Goal: Task Accomplishment & Management: Complete application form

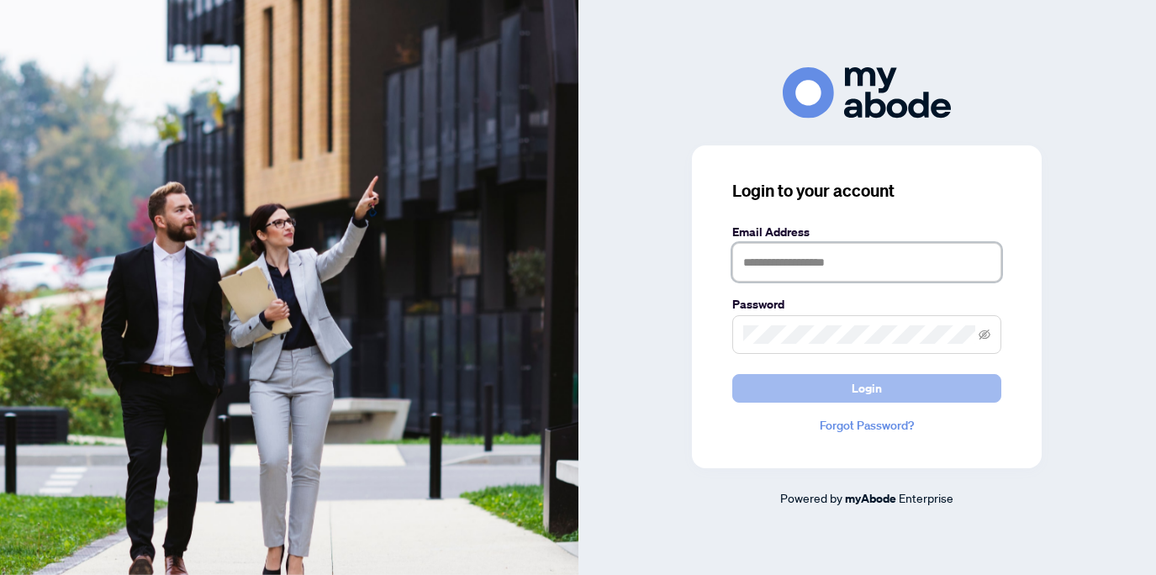
type input "**********"
click at [877, 387] on span "Login" at bounding box center [867, 388] width 30 height 27
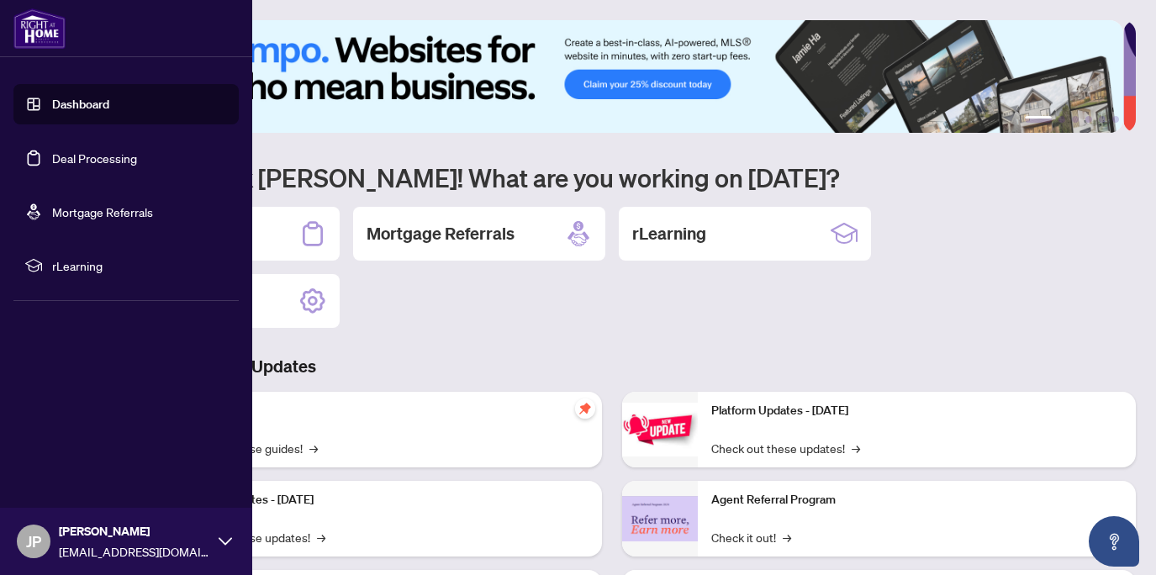
click at [78, 103] on link "Dashboard" at bounding box center [80, 104] width 57 height 15
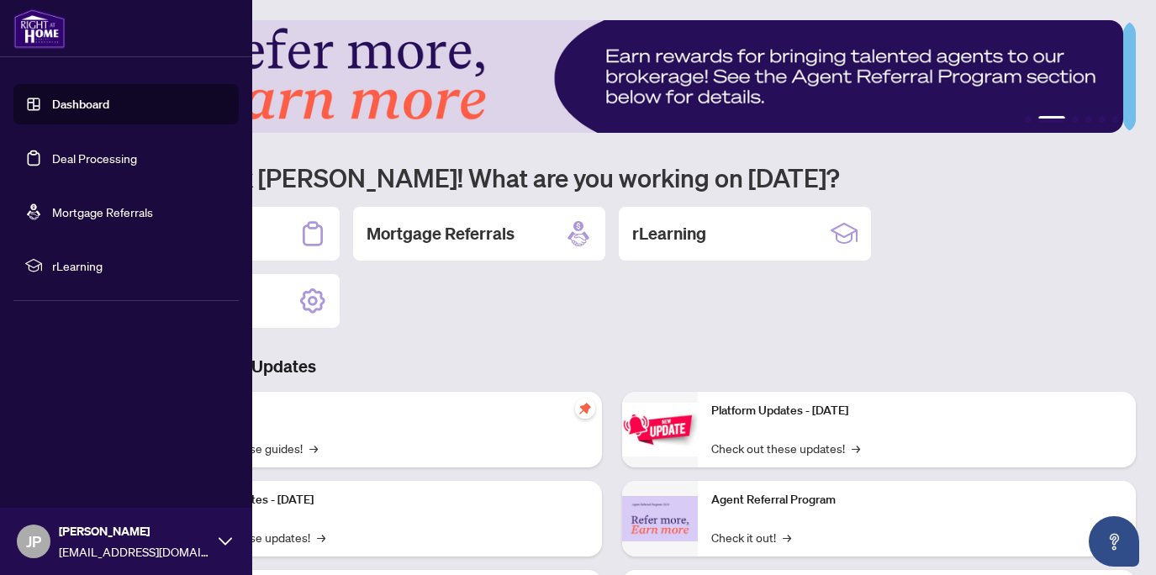
click at [81, 100] on link "Dashboard" at bounding box center [80, 104] width 57 height 15
click at [82, 155] on link "Deal Processing" at bounding box center [94, 158] width 85 height 15
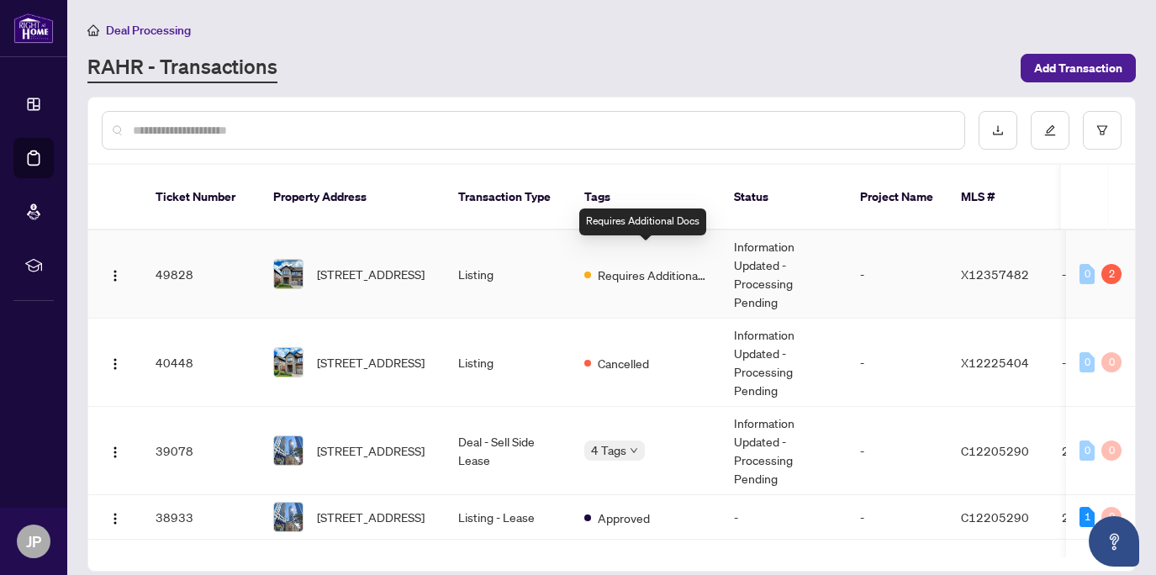
click at [631, 266] on span "Requires Additional Docs" at bounding box center [652, 275] width 109 height 19
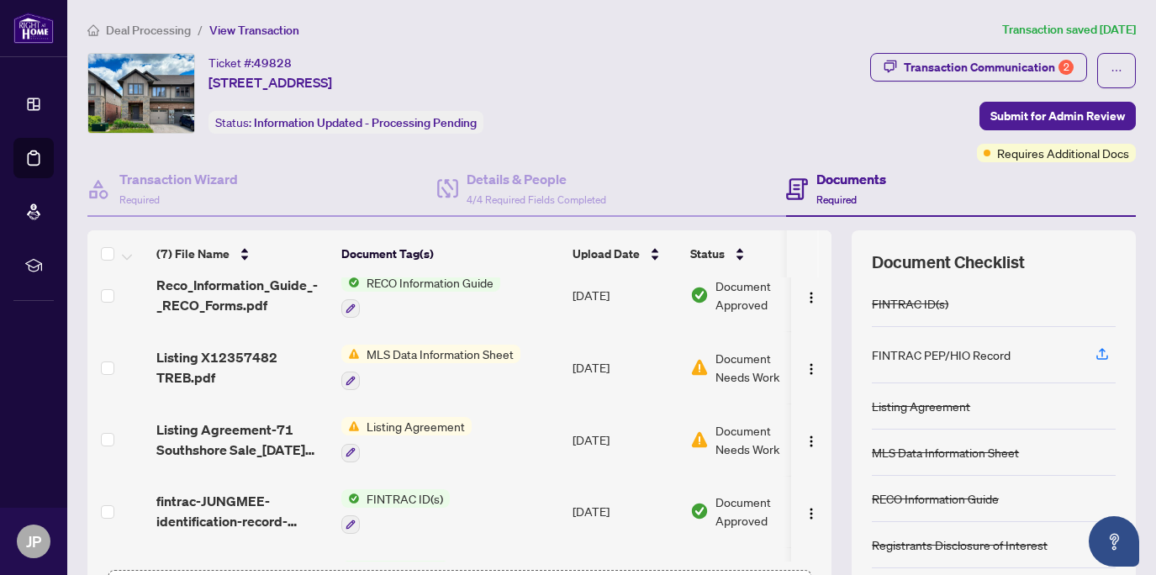
scroll to position [164, 0]
click at [443, 345] on span "MLS Data Information Sheet" at bounding box center [440, 352] width 161 height 19
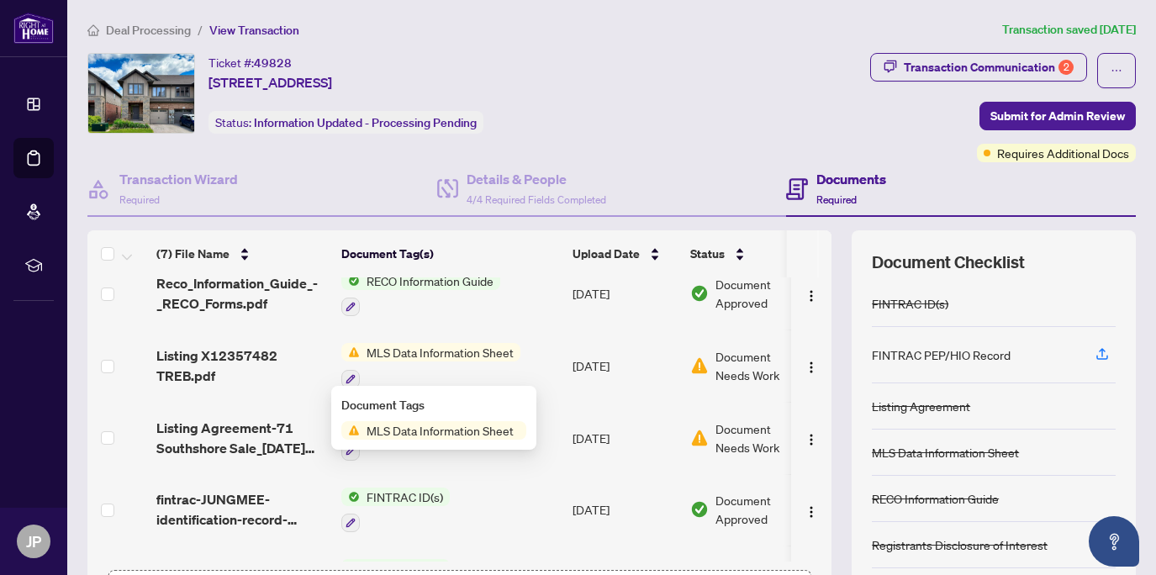
click at [470, 361] on div "MLS Data Information Sheet" at bounding box center [430, 365] width 179 height 45
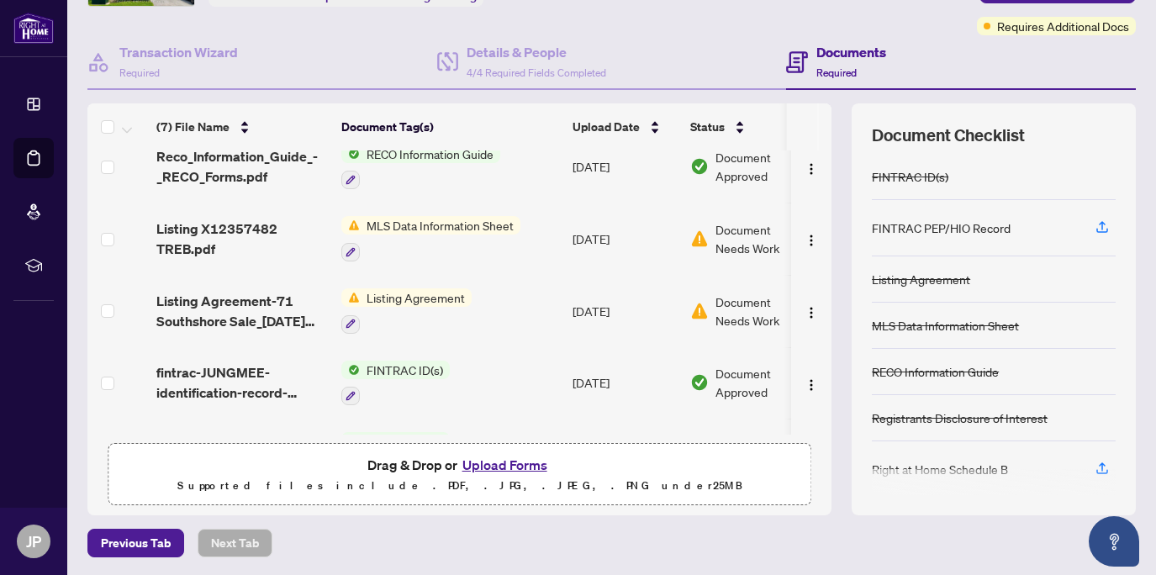
scroll to position [129, 0]
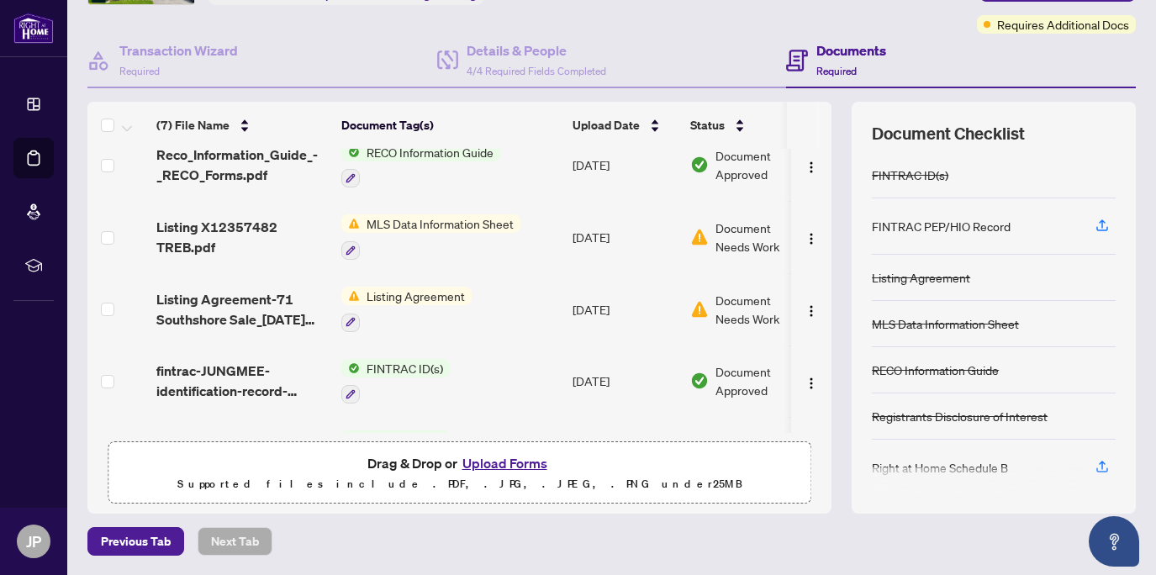
click at [947, 469] on div at bounding box center [994, 481] width 244 height 27
click at [735, 230] on span "Document Needs Work" at bounding box center [759, 237] width 87 height 37
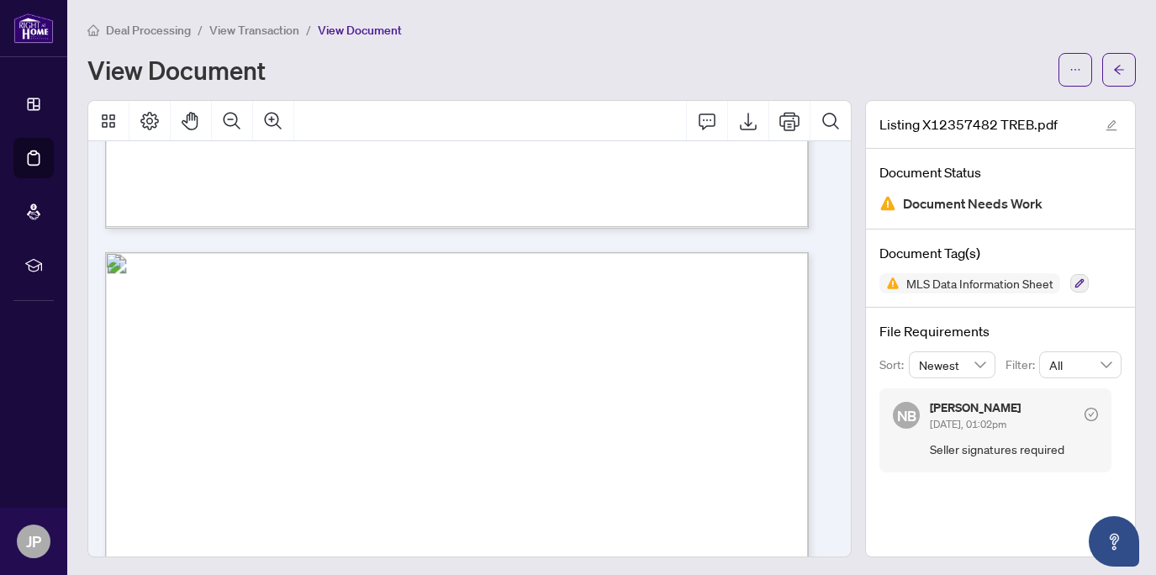
scroll to position [954, 0]
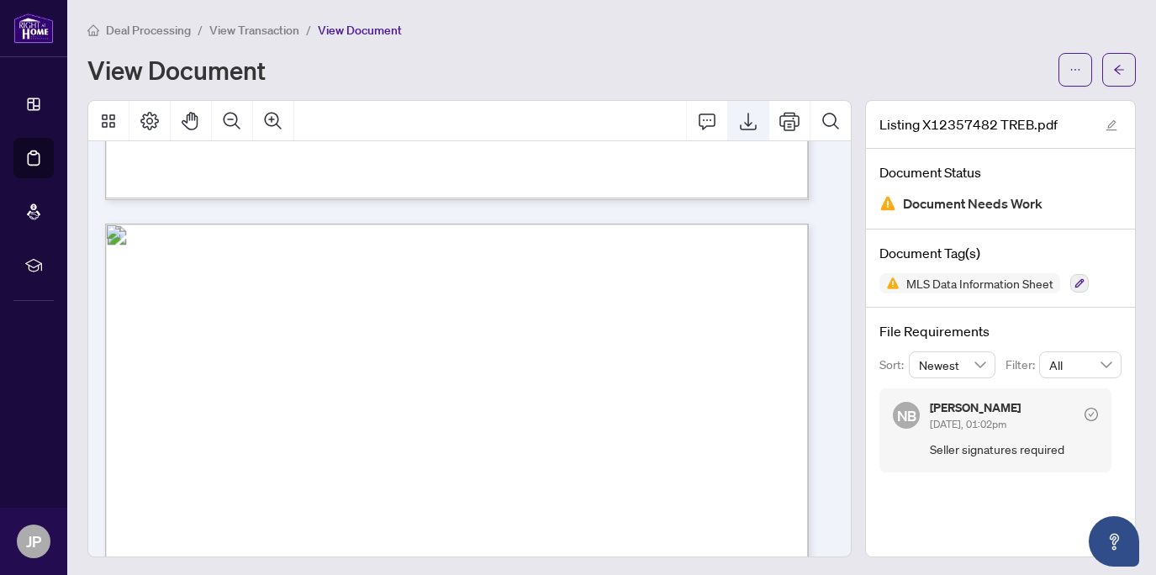
click at [738, 116] on icon "Export" at bounding box center [748, 121] width 20 height 20
click at [1113, 71] on icon "arrow-left" at bounding box center [1119, 70] width 12 height 12
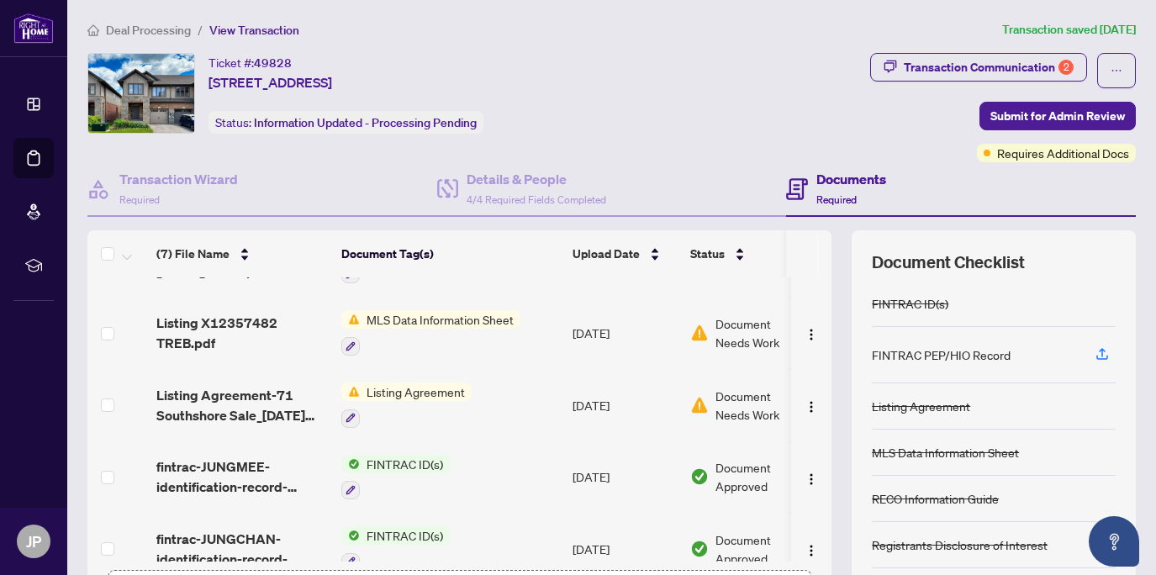
scroll to position [193, 0]
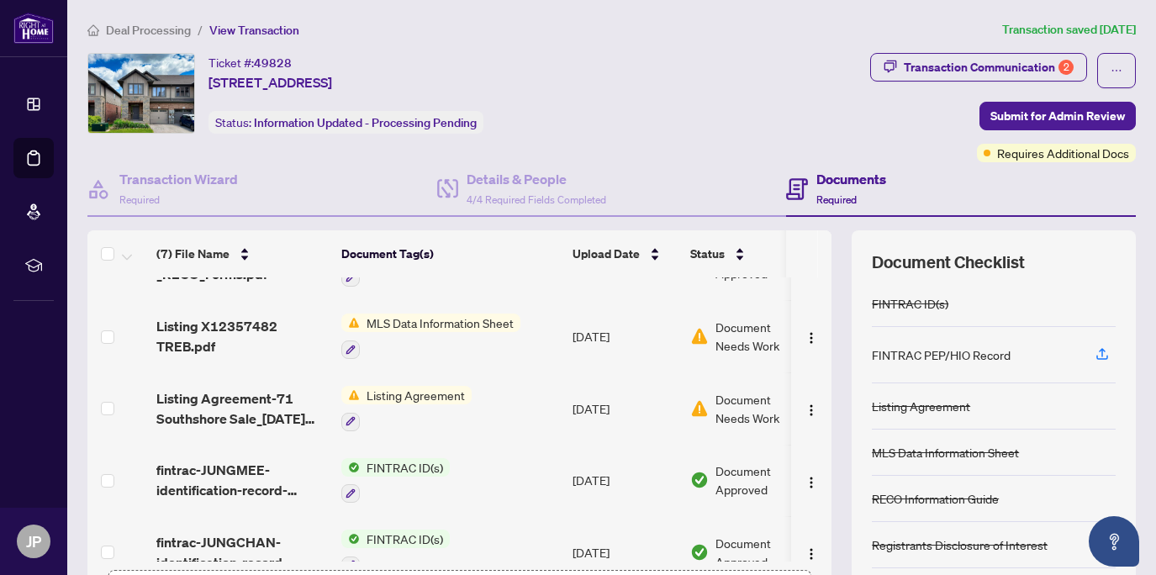
click at [738, 399] on span "Document Needs Work" at bounding box center [759, 408] width 87 height 37
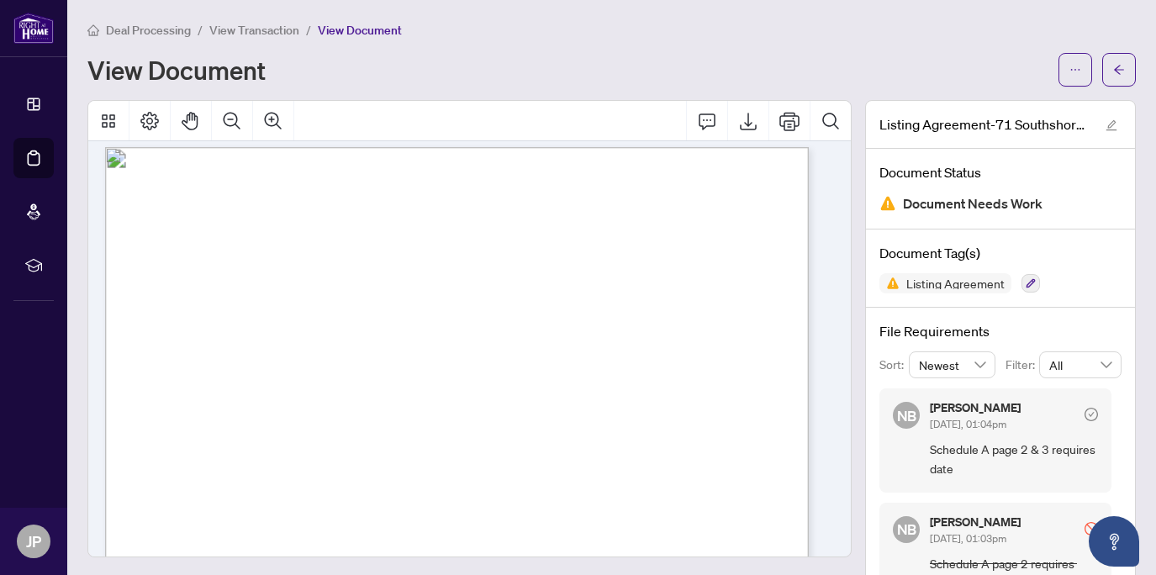
scroll to position [3757, 0]
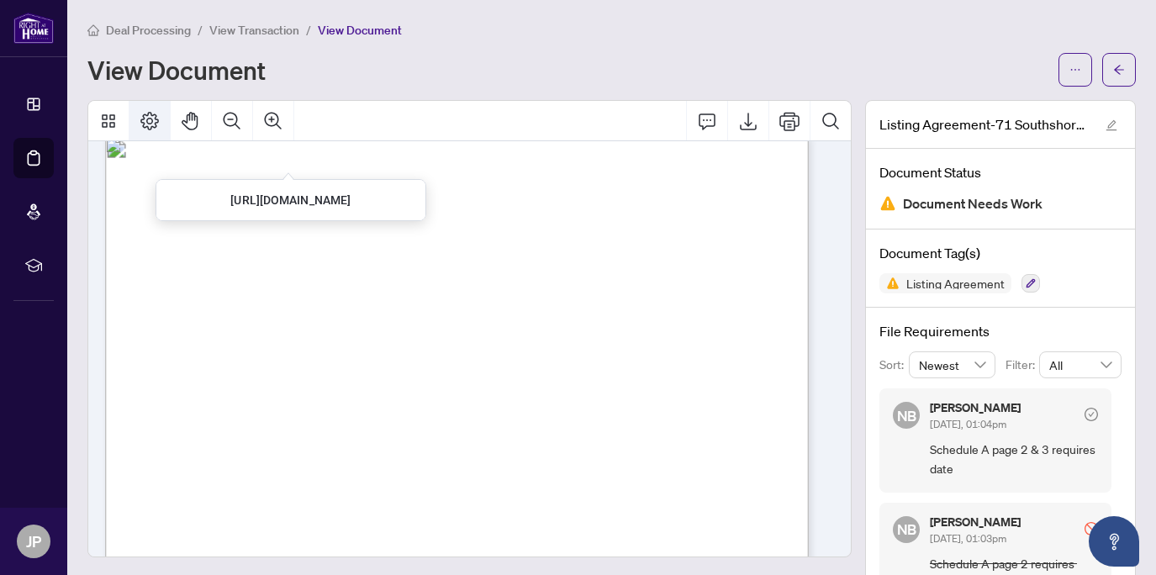
click at [148, 121] on icon "Page Layout" at bounding box center [150, 121] width 20 height 20
click at [110, 118] on icon "Thumbnails" at bounding box center [108, 121] width 20 height 20
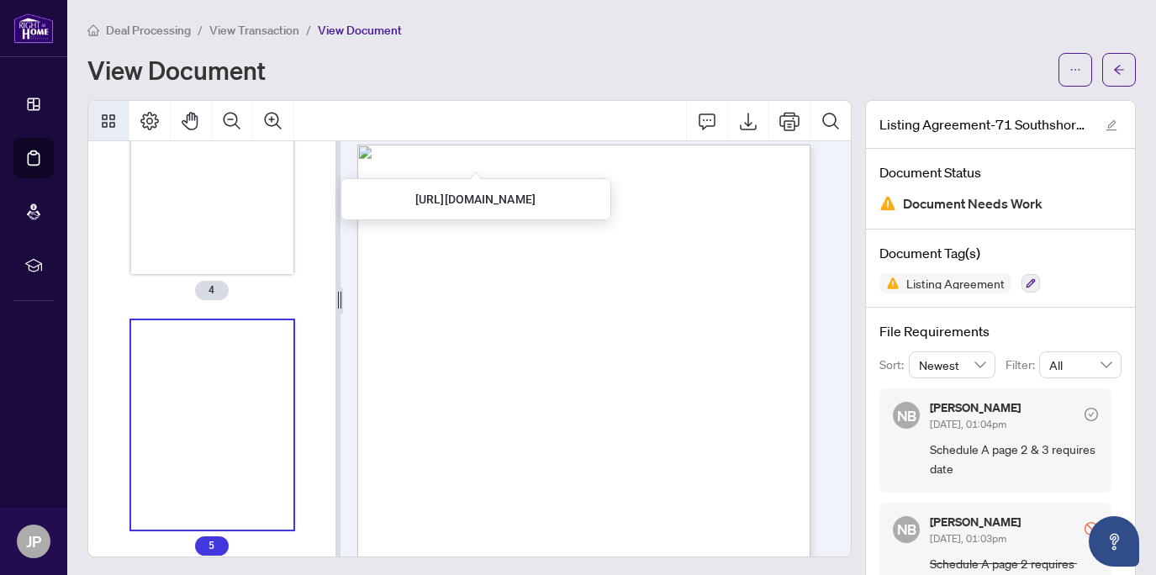
scroll to position [883, 0]
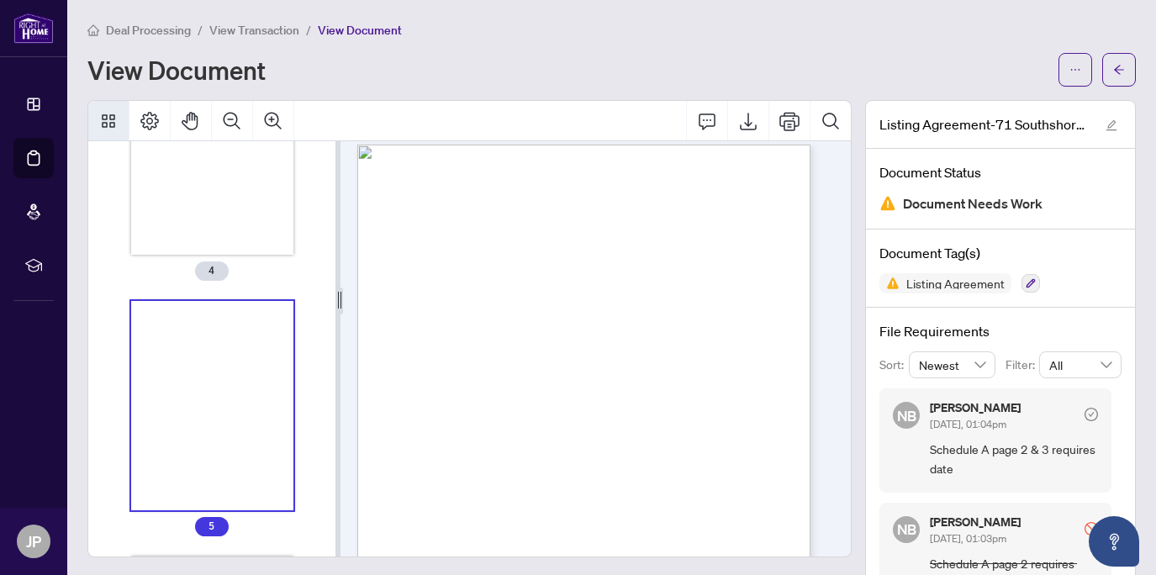
click at [545, 117] on div at bounding box center [469, 121] width 763 height 40
click at [545, 130] on div at bounding box center [469, 121] width 763 height 40
click at [575, 114] on div at bounding box center [469, 121] width 763 height 40
click at [510, 70] on div "View Document" at bounding box center [567, 69] width 961 height 27
click at [501, 44] on div "Deal Processing / View Transaction / View Document View Document" at bounding box center [611, 53] width 1049 height 66
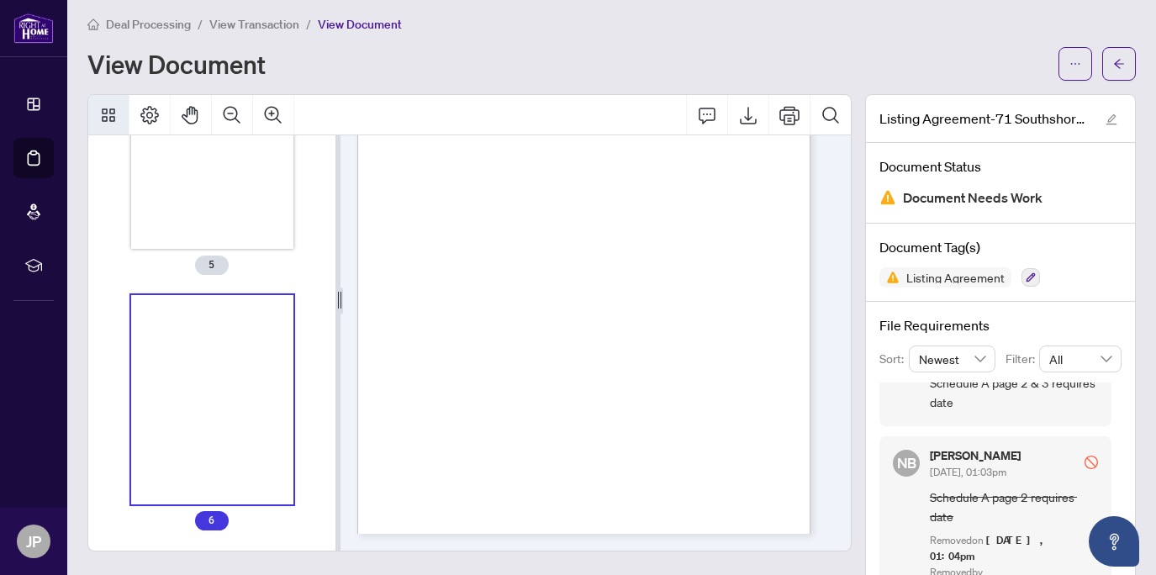
scroll to position [0, 0]
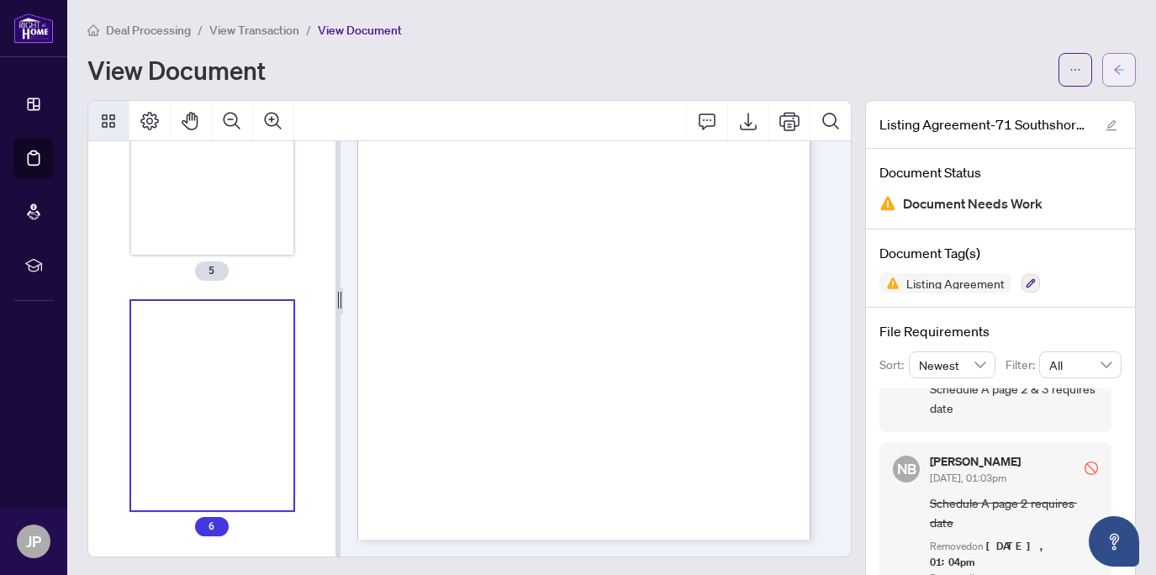
click at [1113, 72] on icon "arrow-left" at bounding box center [1119, 70] width 12 height 12
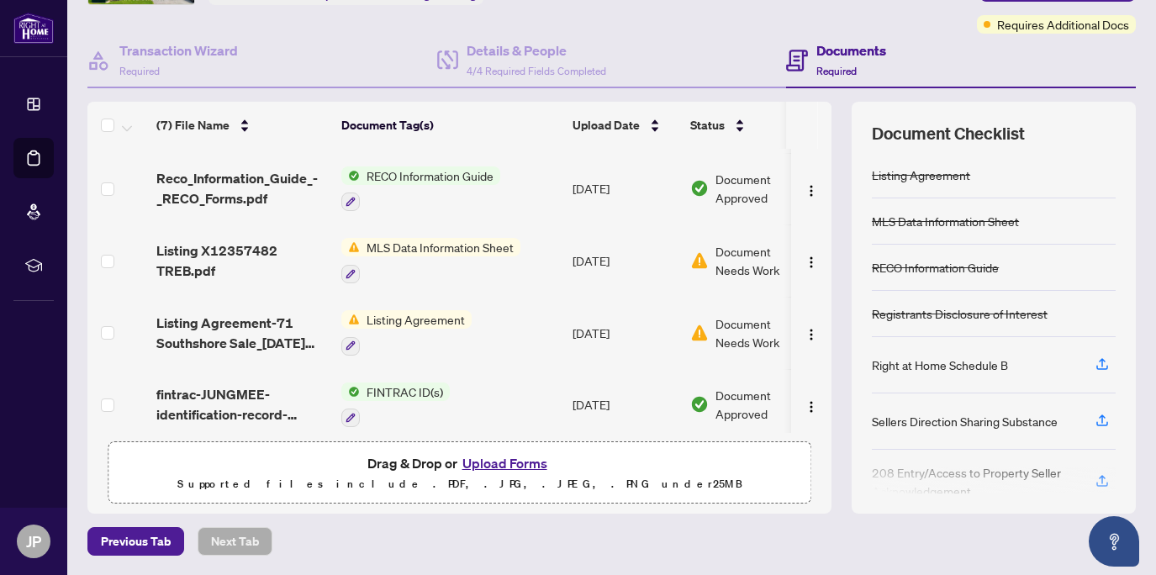
scroll to position [102, 0]
click at [947, 221] on div "MLS Data Information Sheet" at bounding box center [945, 222] width 147 height 19
click at [746, 256] on span "Document Needs Work" at bounding box center [759, 260] width 87 height 37
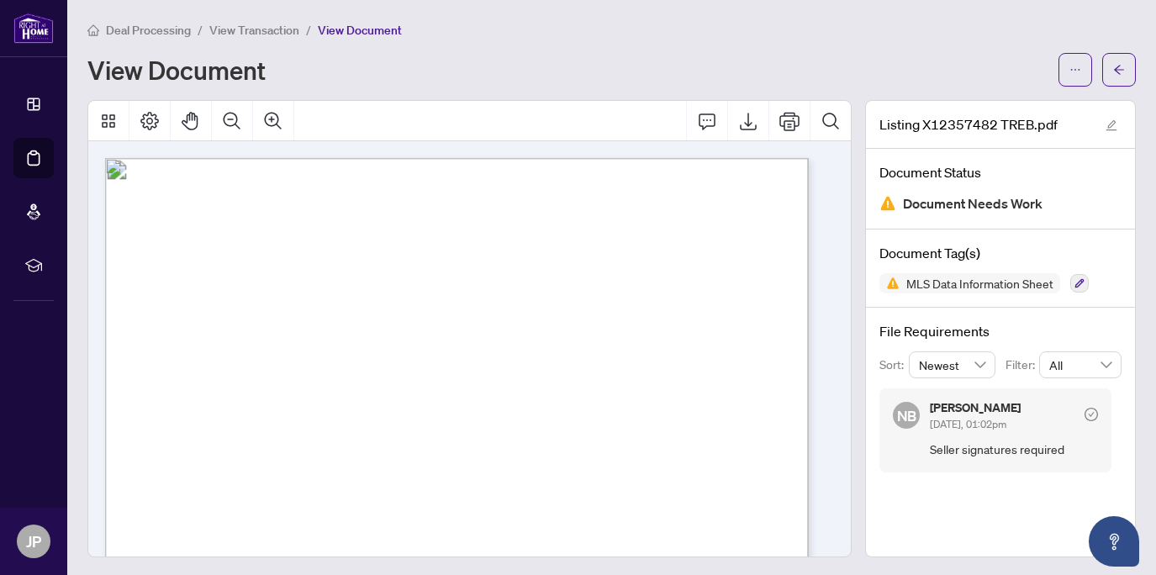
scroll to position [3, 0]
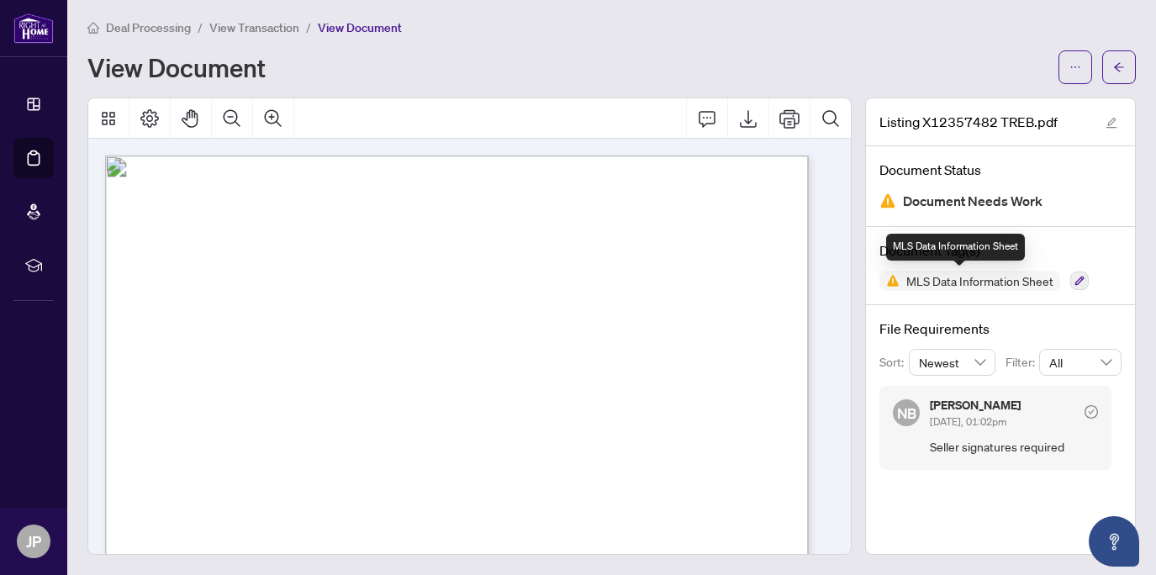
click at [993, 282] on span "MLS Data Information Sheet" at bounding box center [980, 281] width 161 height 12
click at [1076, 279] on icon "button" at bounding box center [1080, 281] width 10 height 10
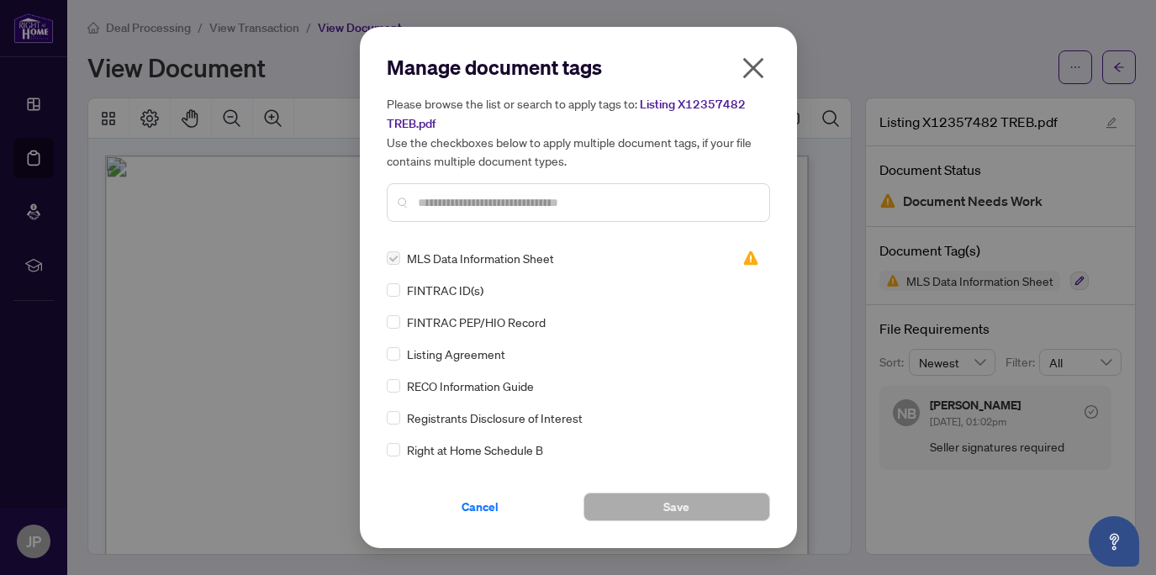
click at [756, 71] on icon "close" at bounding box center [753, 68] width 21 height 21
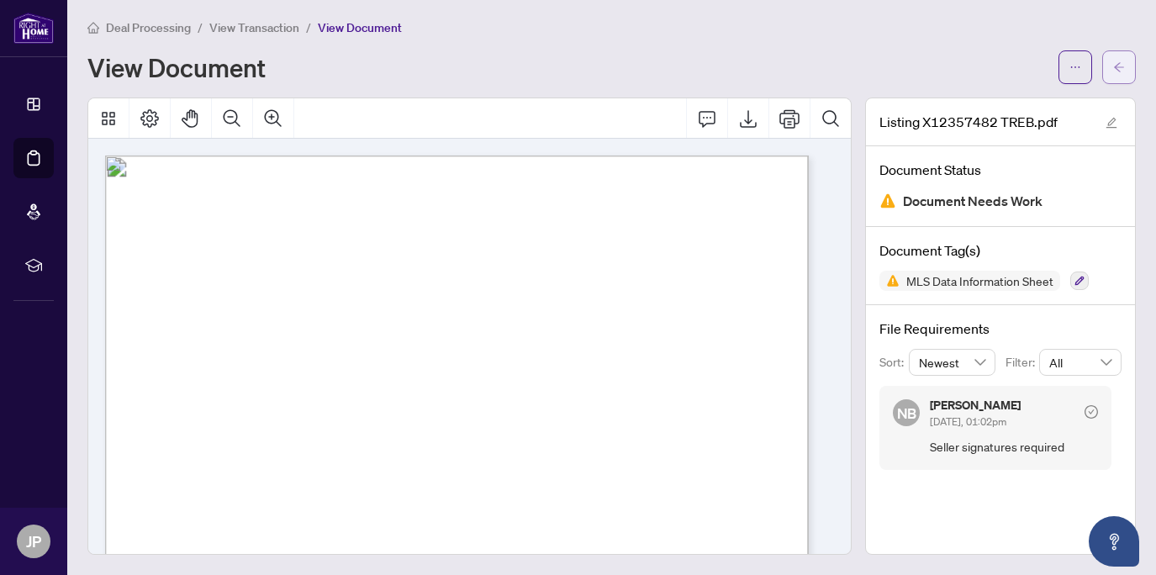
click at [1113, 61] on span "button" at bounding box center [1119, 67] width 12 height 27
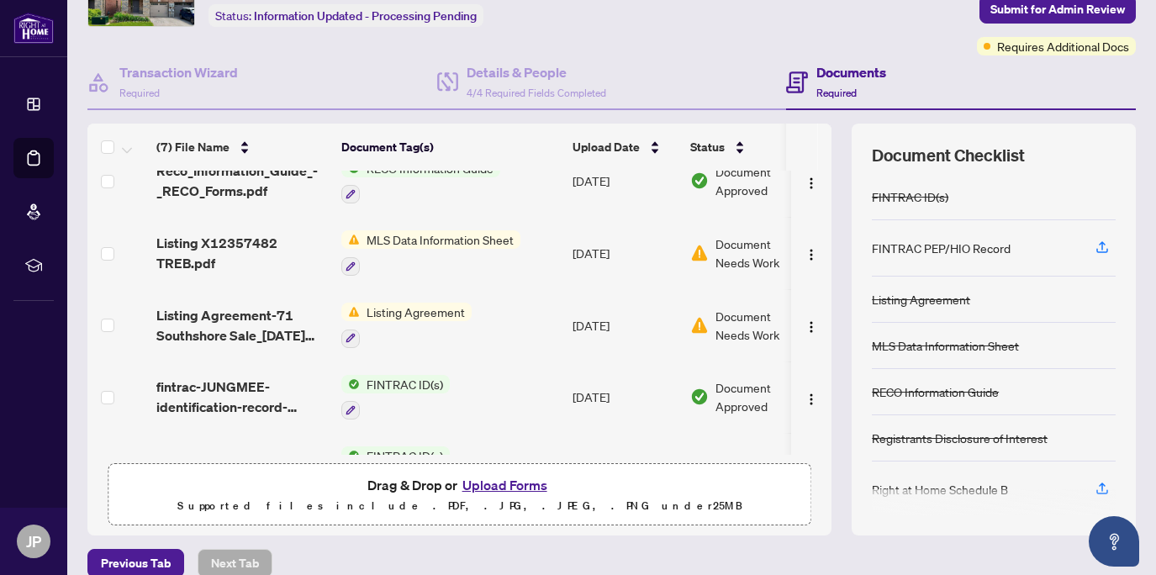
scroll to position [199, 0]
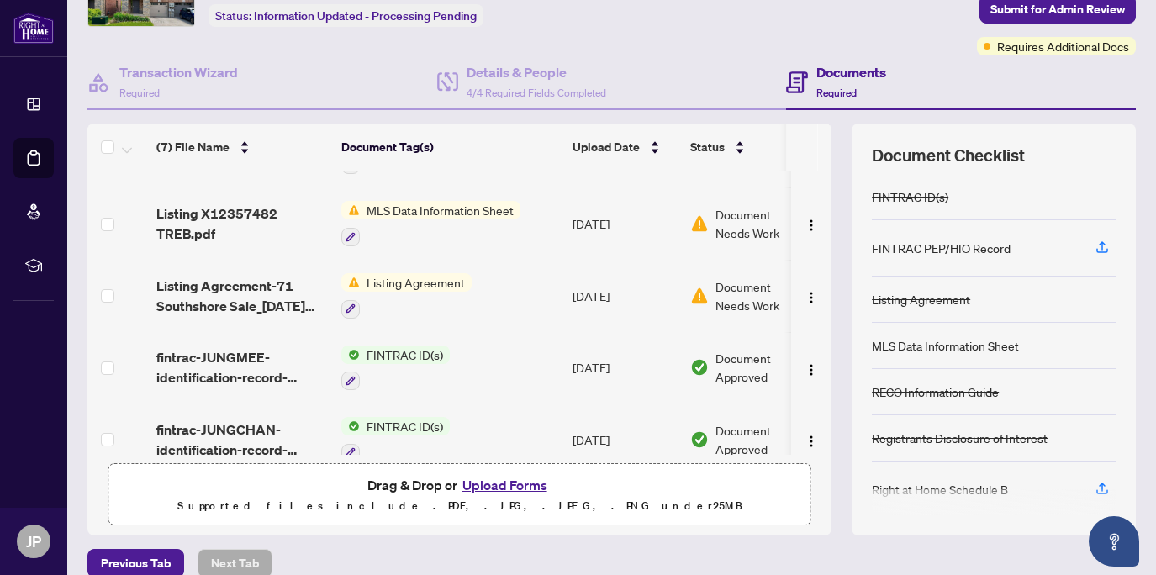
click at [733, 219] on span "Document Needs Work" at bounding box center [759, 223] width 87 height 37
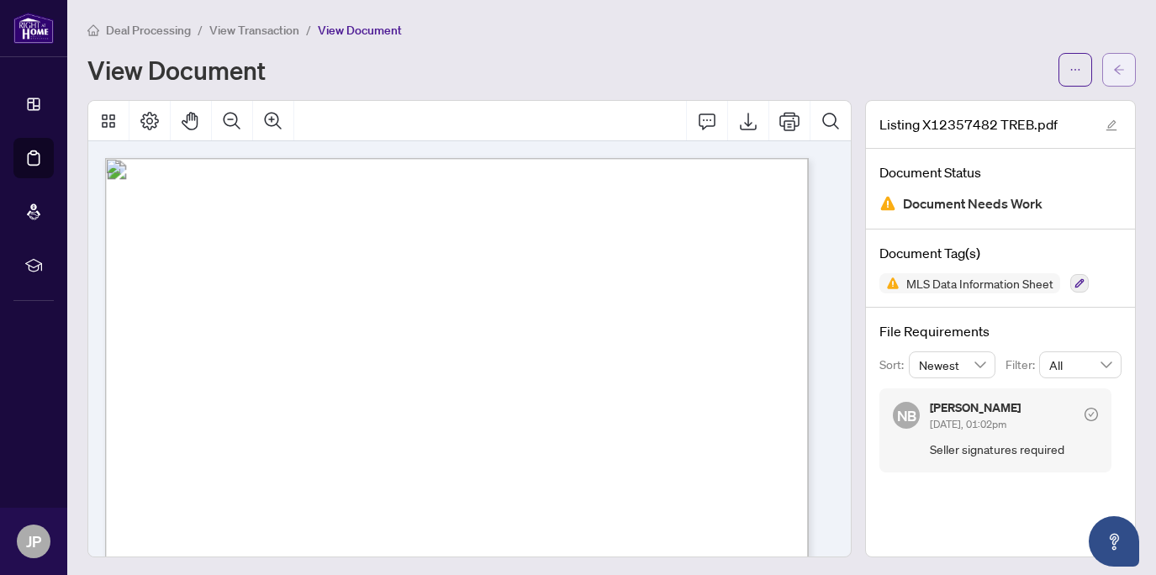
click at [1113, 66] on icon "arrow-left" at bounding box center [1119, 70] width 12 height 12
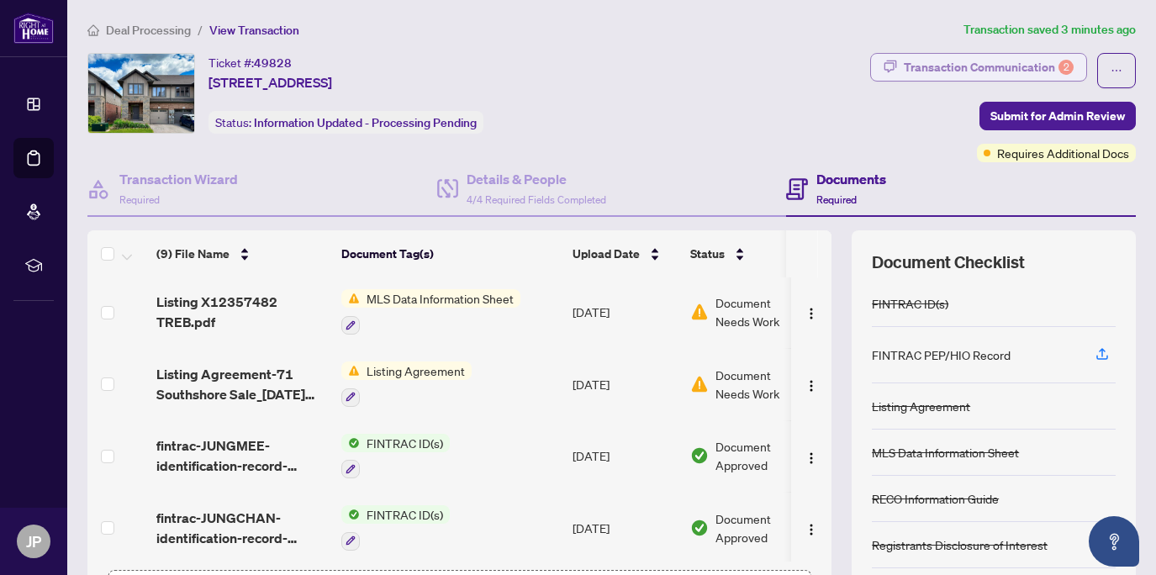
click at [964, 62] on div "Transaction Communication 2" at bounding box center [989, 67] width 170 height 27
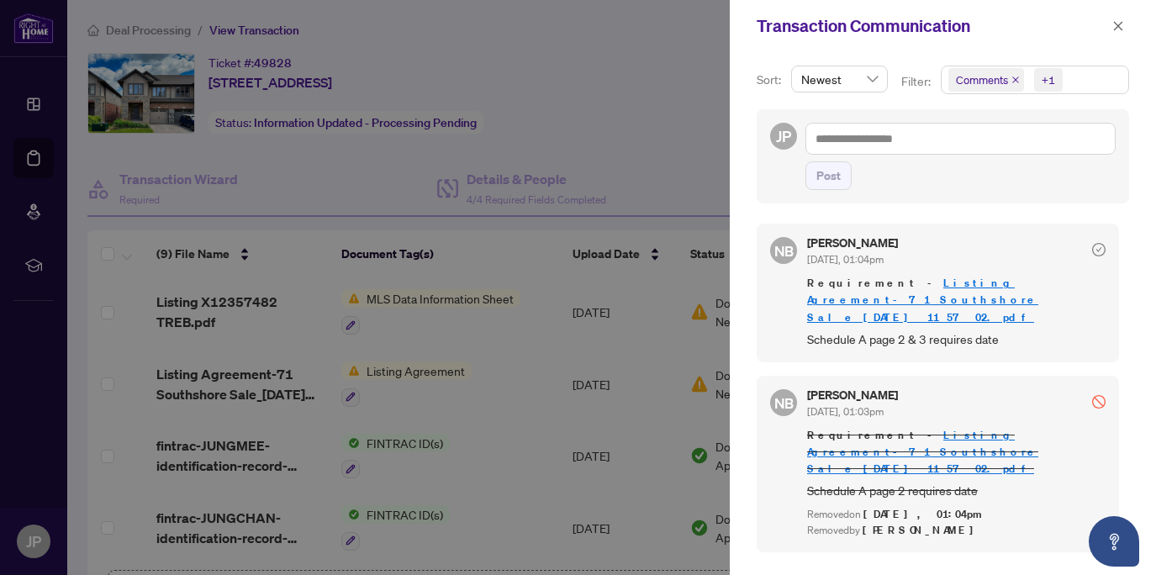
click at [673, 138] on div at bounding box center [578, 287] width 1156 height 575
drag, startPoint x: 1119, startPoint y: 25, endPoint x: 1107, endPoint y: 32, distance: 14.3
click at [1119, 25] on icon "close" at bounding box center [1118, 25] width 9 height 9
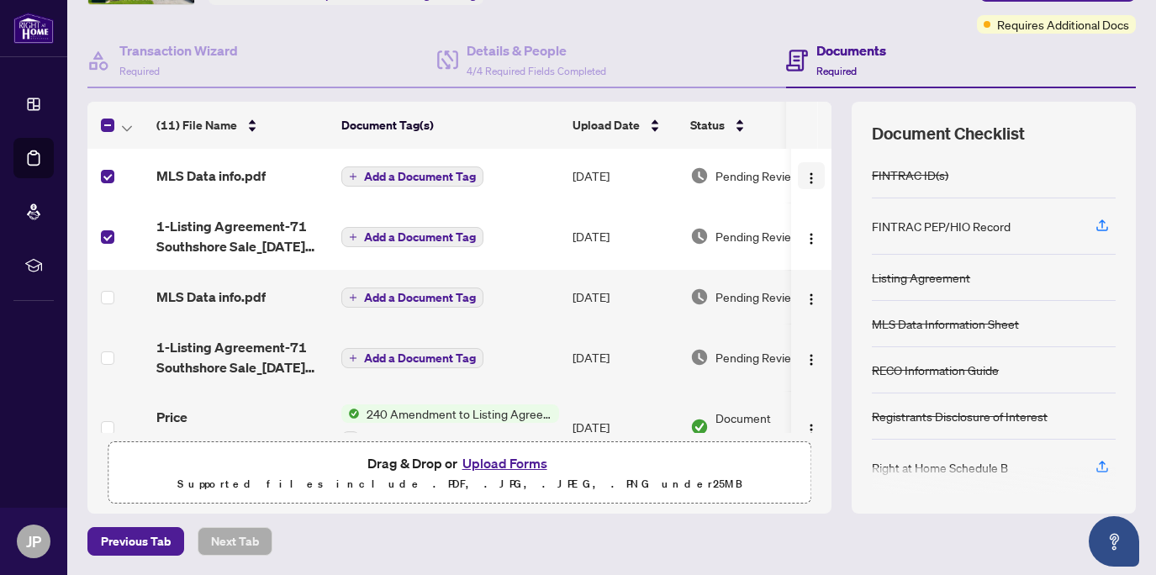
click at [805, 174] on img "button" at bounding box center [811, 178] width 13 height 13
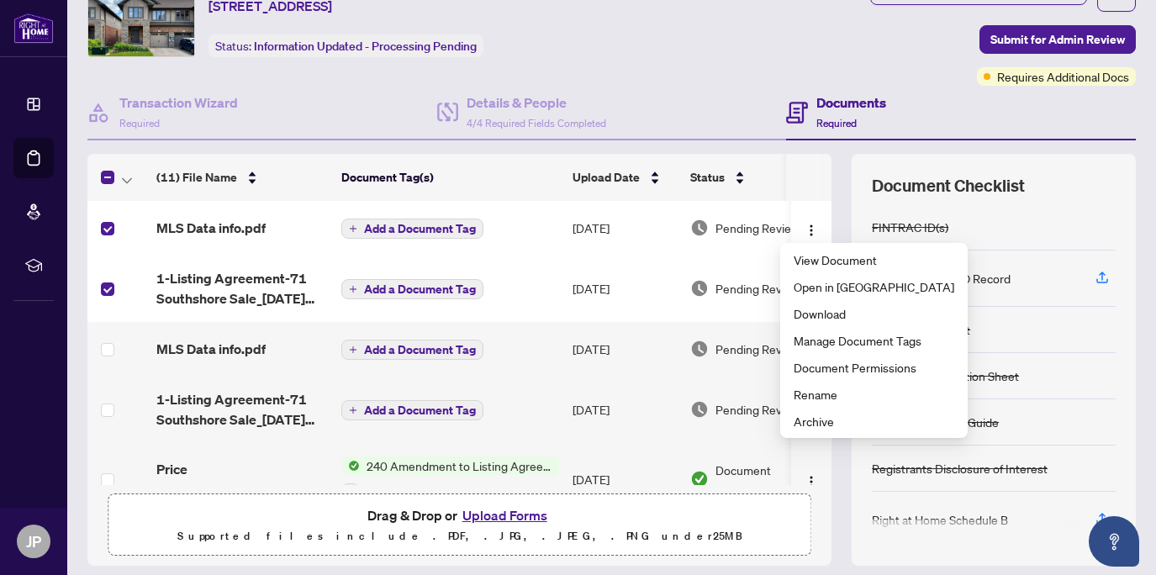
scroll to position [74, 0]
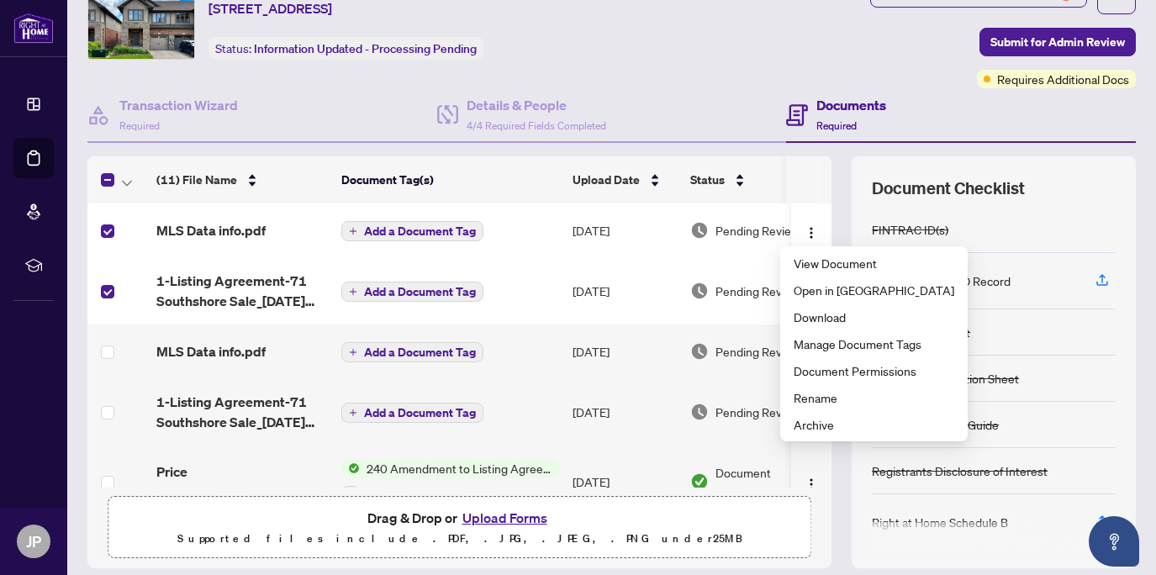
click at [424, 225] on span "Add a Document Tag" at bounding box center [420, 231] width 112 height 12
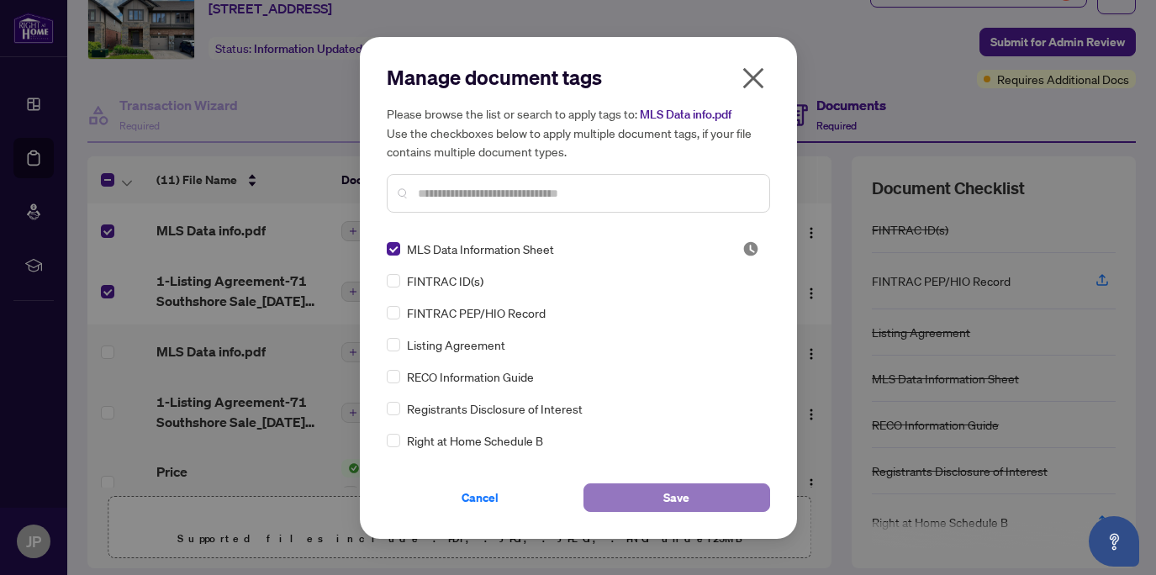
click at [669, 497] on span "Save" at bounding box center [677, 497] width 26 height 27
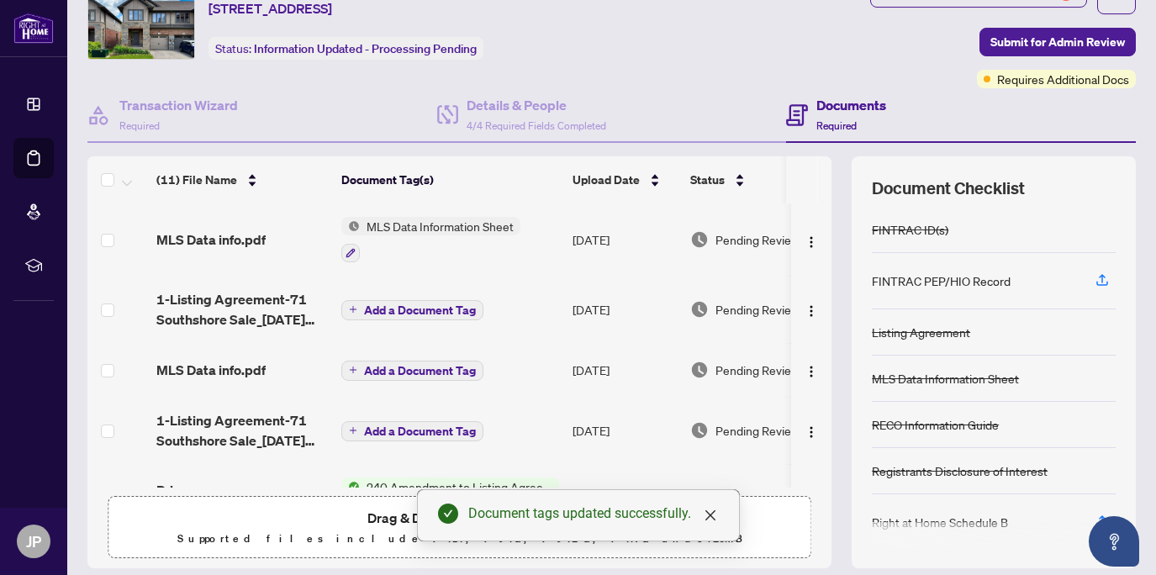
click at [410, 304] on span "Add a Document Tag" at bounding box center [420, 310] width 112 height 12
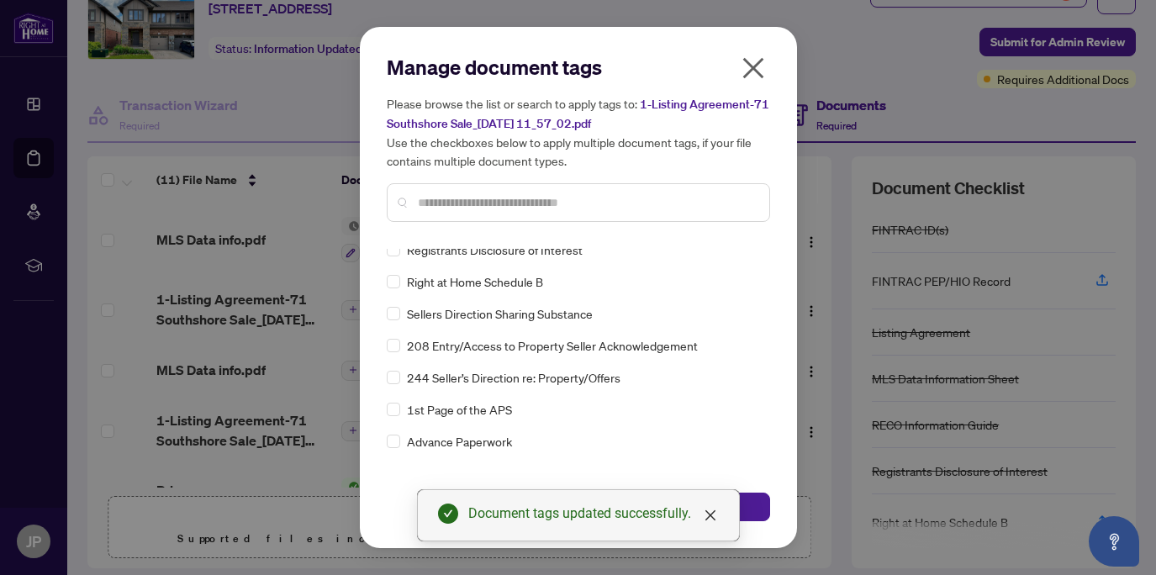
scroll to position [172, 0]
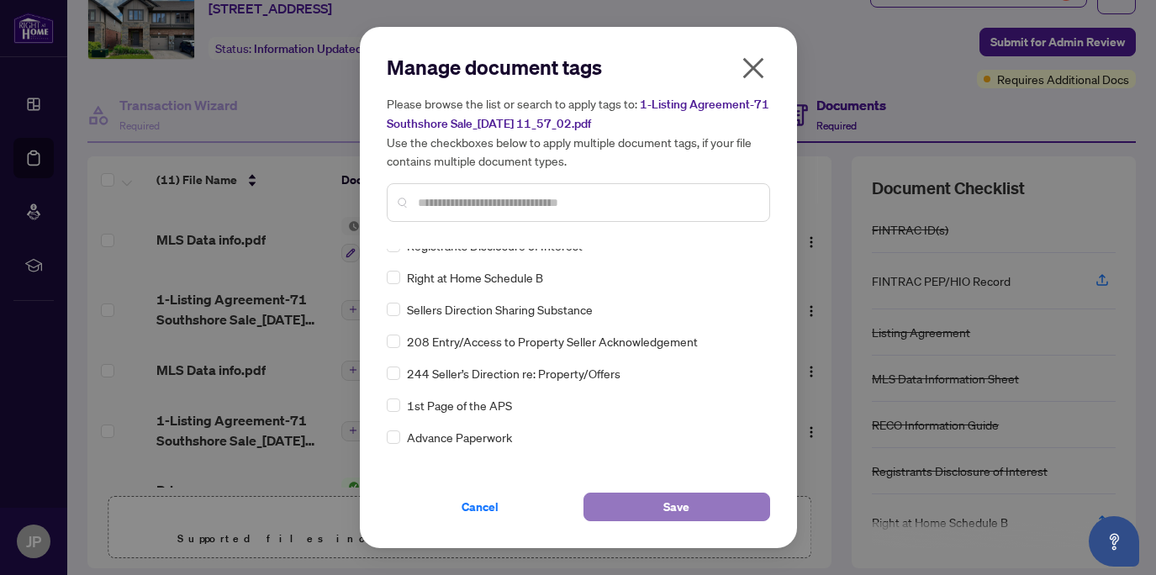
click at [658, 501] on button "Save" at bounding box center [677, 507] width 187 height 29
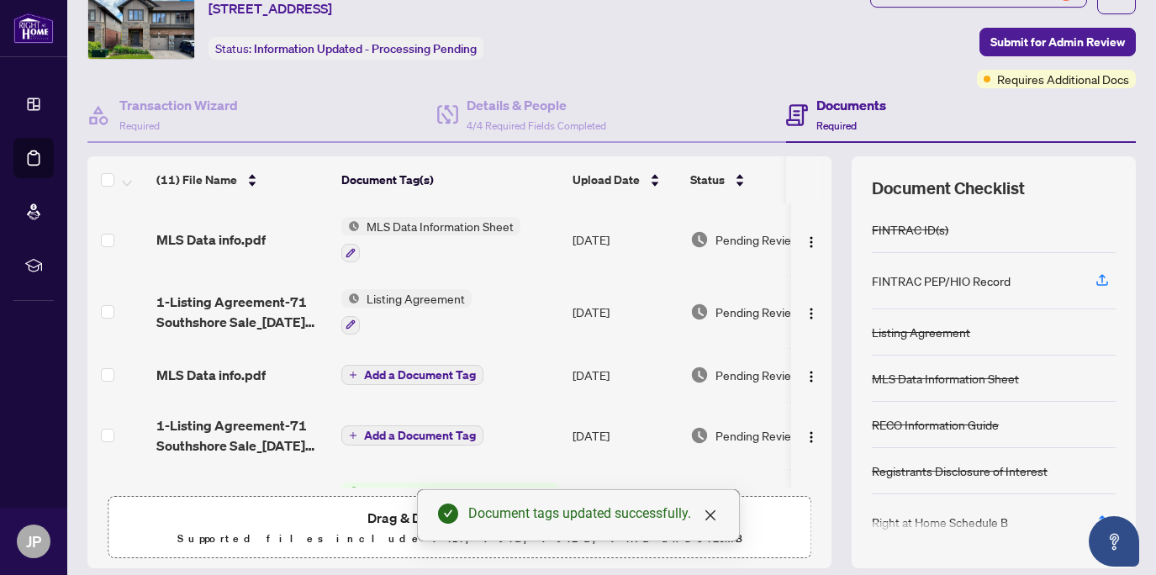
drag, startPoint x: 750, startPoint y: 370, endPoint x: 664, endPoint y: 371, distance: 85.8
click at [664, 371] on tr "MLS Data info.pdf Add a Document Tag Oct/08/2025 Pending Review" at bounding box center [477, 375] width 780 height 54
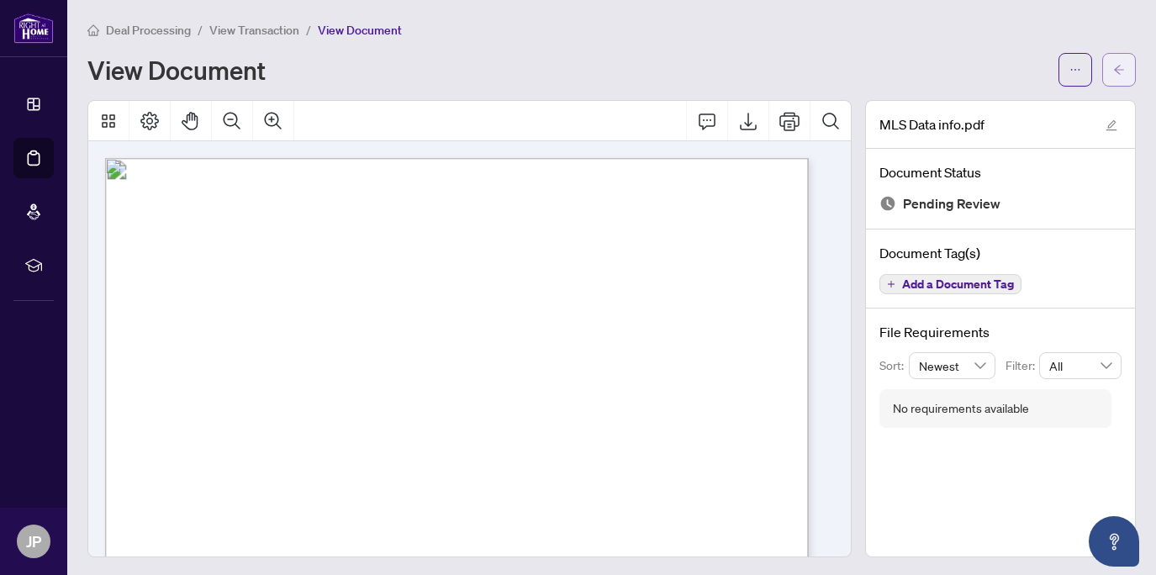
click at [1113, 64] on icon "arrow-left" at bounding box center [1119, 70] width 12 height 12
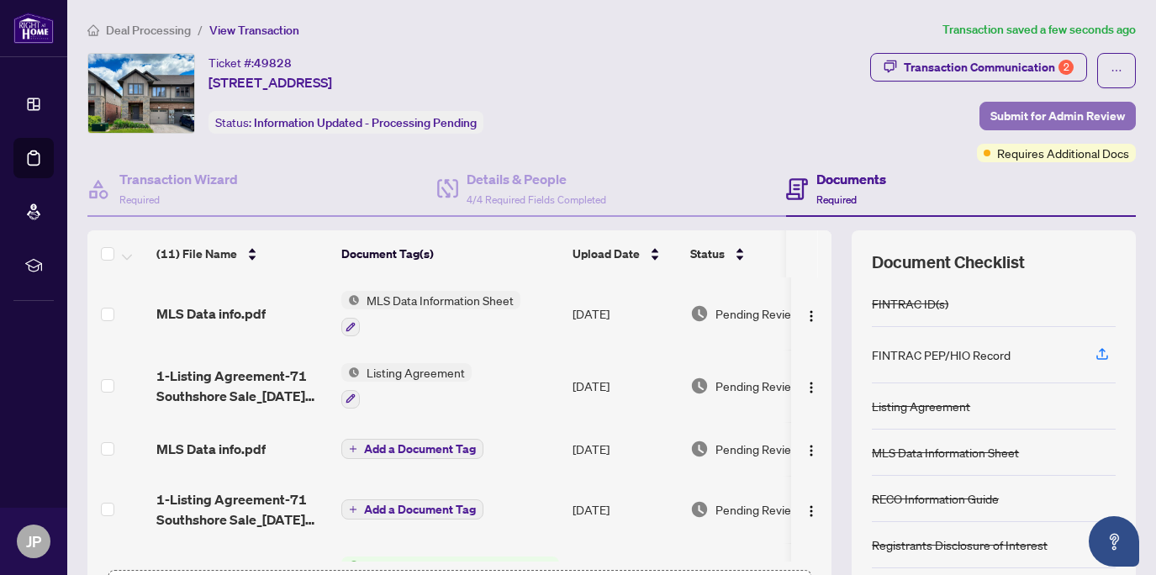
click at [1015, 114] on span "Submit for Admin Review" at bounding box center [1058, 116] width 135 height 27
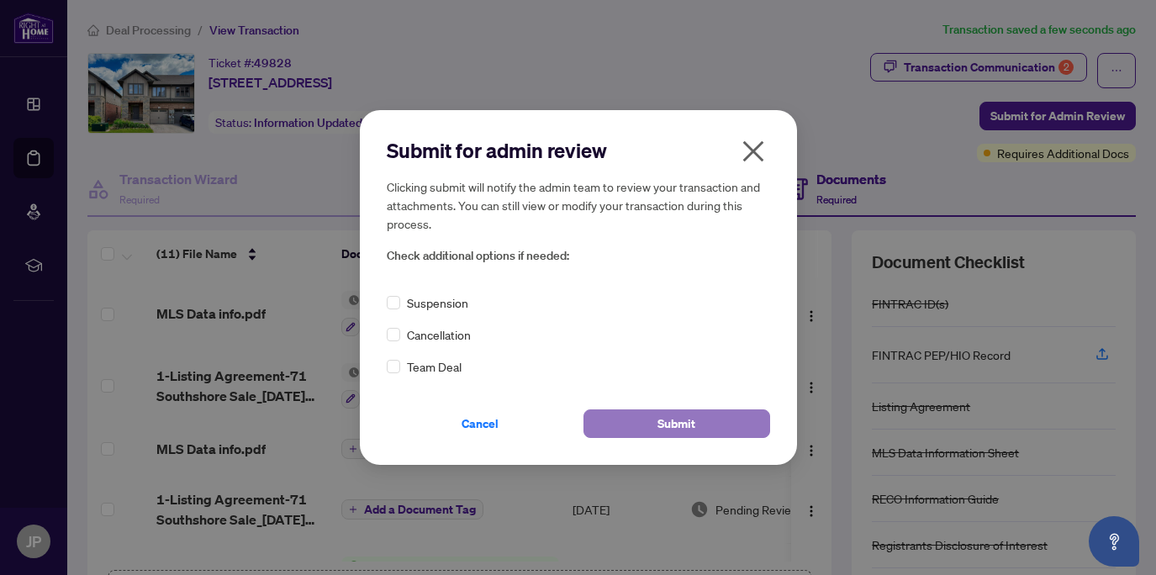
click at [658, 434] on span "Submit" at bounding box center [677, 423] width 38 height 27
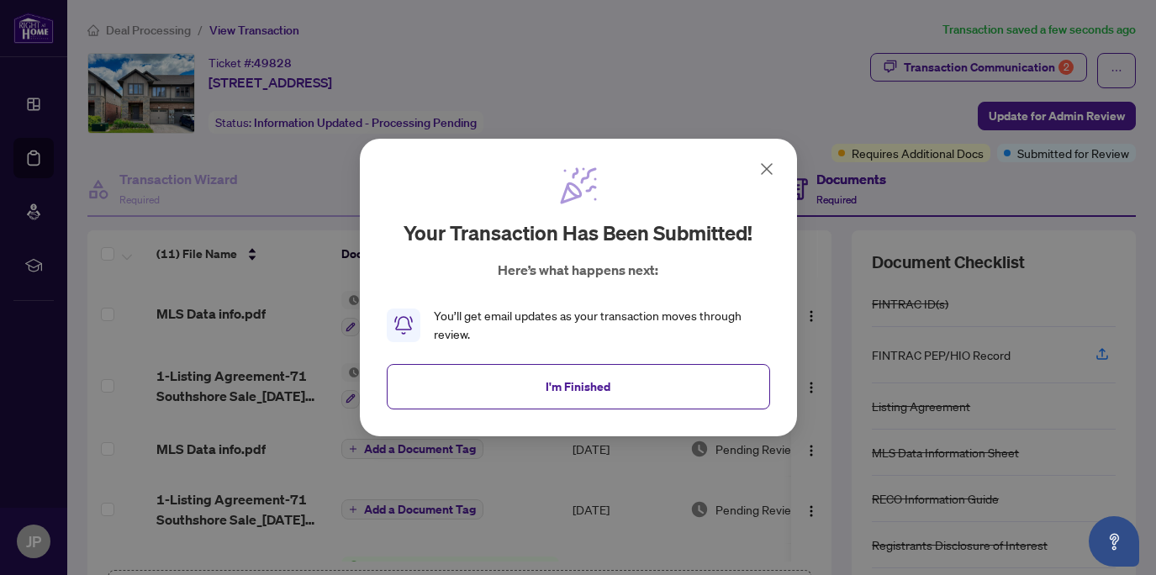
click at [767, 167] on icon at bounding box center [767, 169] width 20 height 20
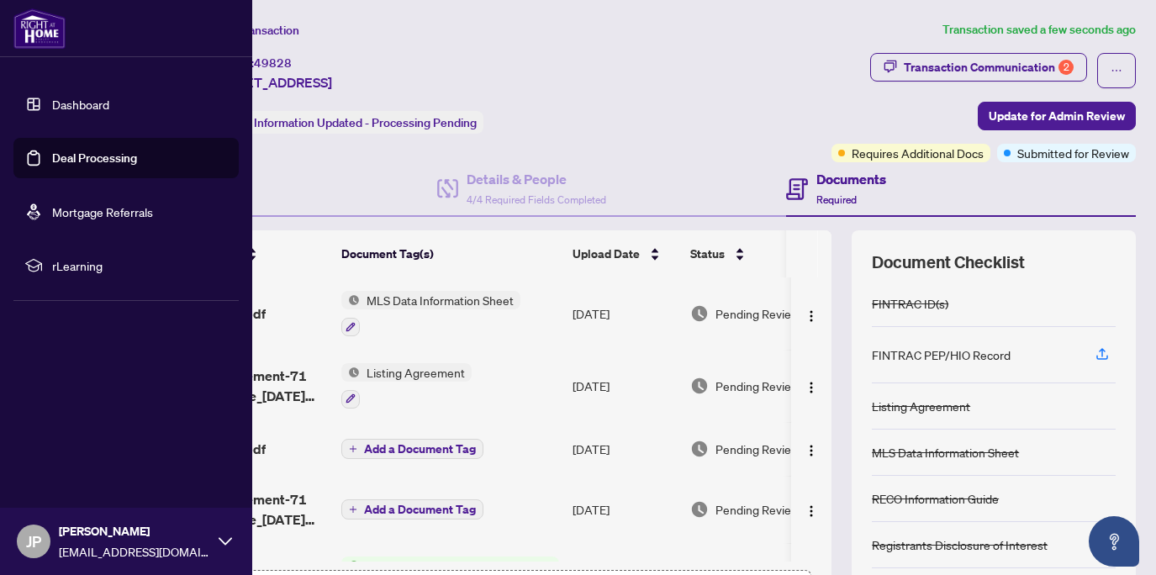
click at [60, 155] on link "Deal Processing" at bounding box center [94, 158] width 85 height 15
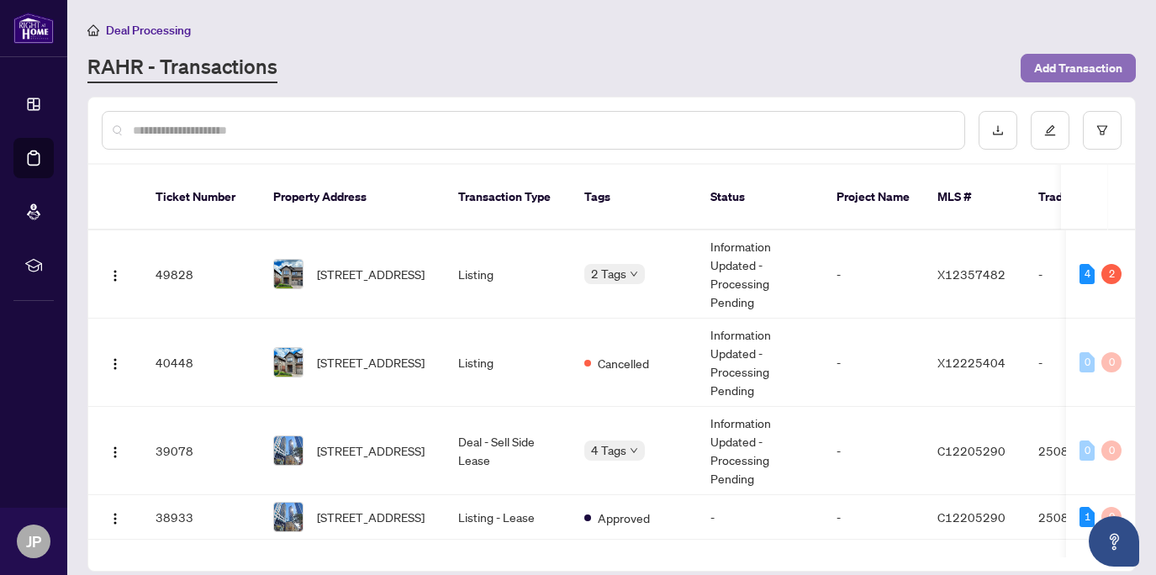
click at [1084, 66] on span "Add Transaction" at bounding box center [1078, 68] width 88 height 27
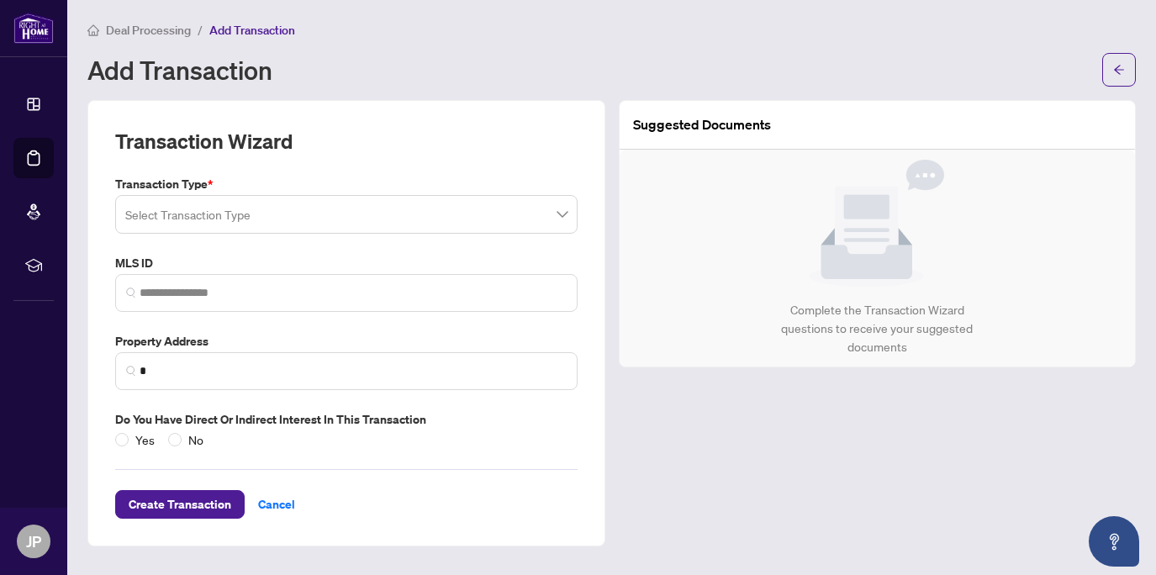
click at [564, 218] on span at bounding box center [346, 214] width 442 height 32
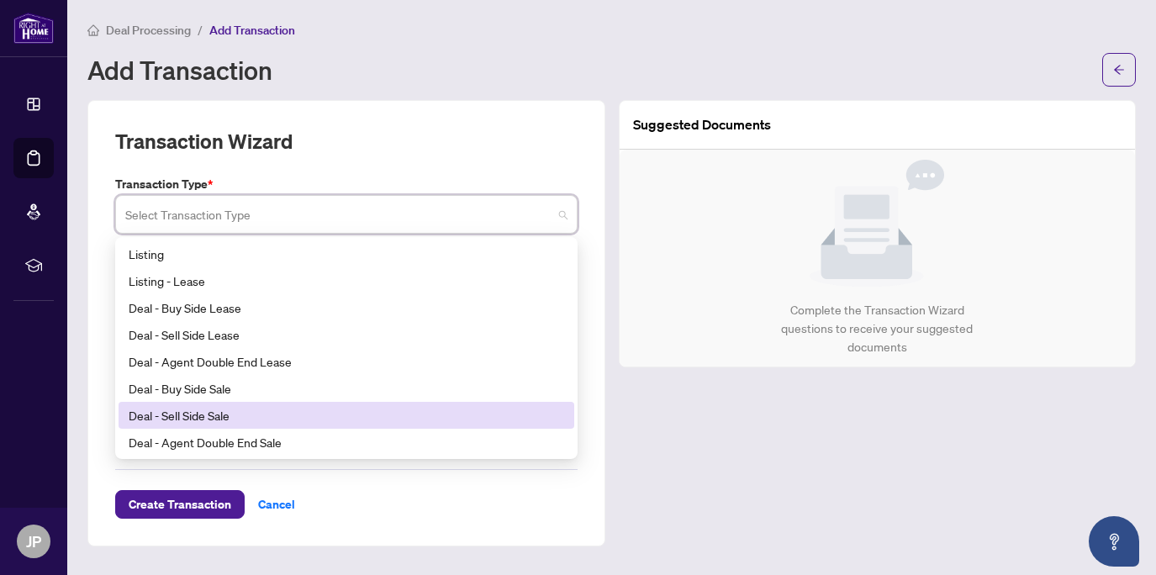
click at [218, 419] on div "Deal - Sell Side Sale" at bounding box center [347, 415] width 436 height 19
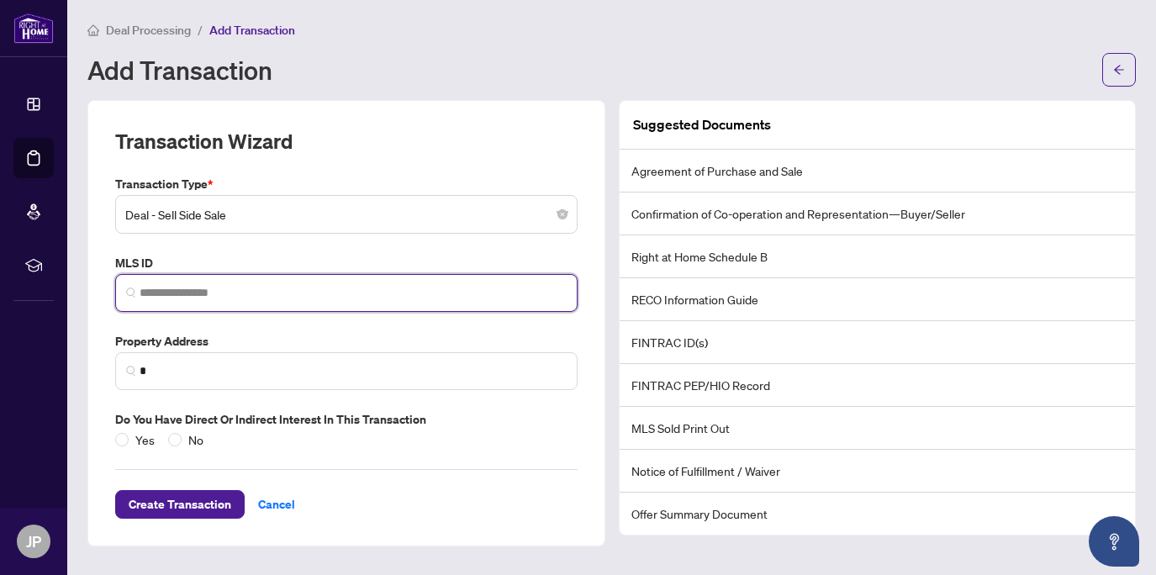
click at [219, 292] on input "search" at bounding box center [353, 293] width 427 height 18
paste input "*********"
type input "*********"
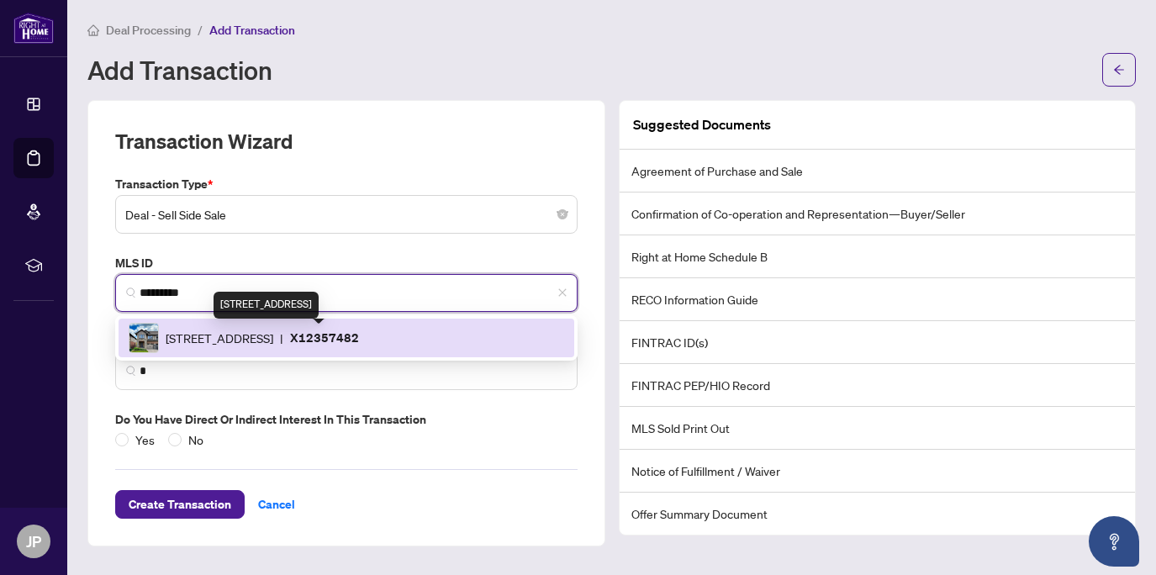
click at [273, 340] on span "71 Southshore Cres, Hamilton, Ontario L8E 0J3, Canada" at bounding box center [220, 338] width 108 height 19
type input "**********"
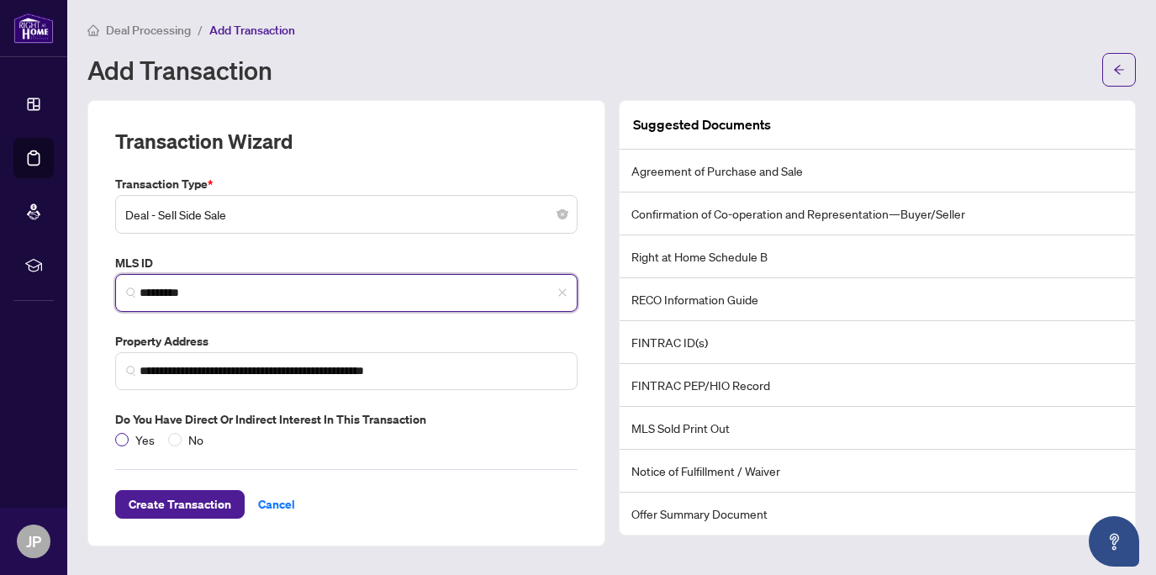
type input "*********"
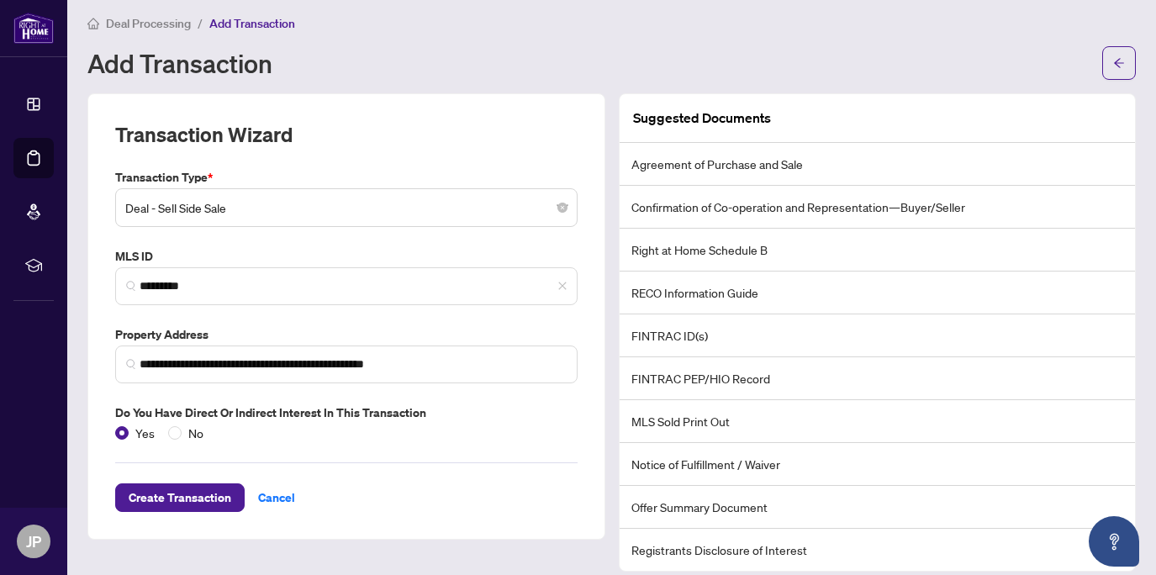
scroll to position [24, 0]
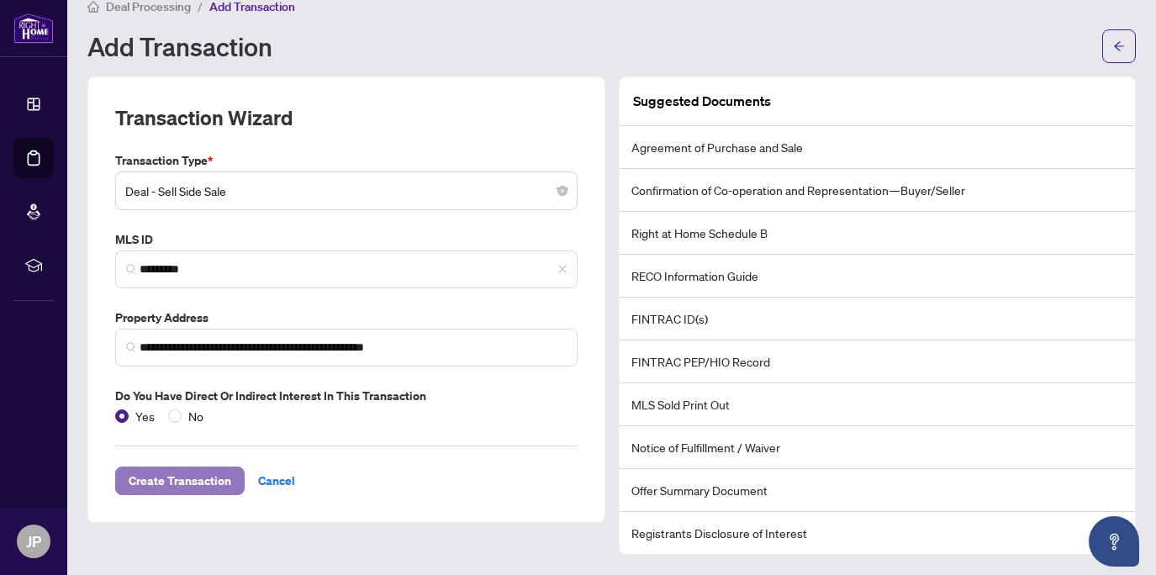
click at [176, 477] on span "Create Transaction" at bounding box center [180, 481] width 103 height 27
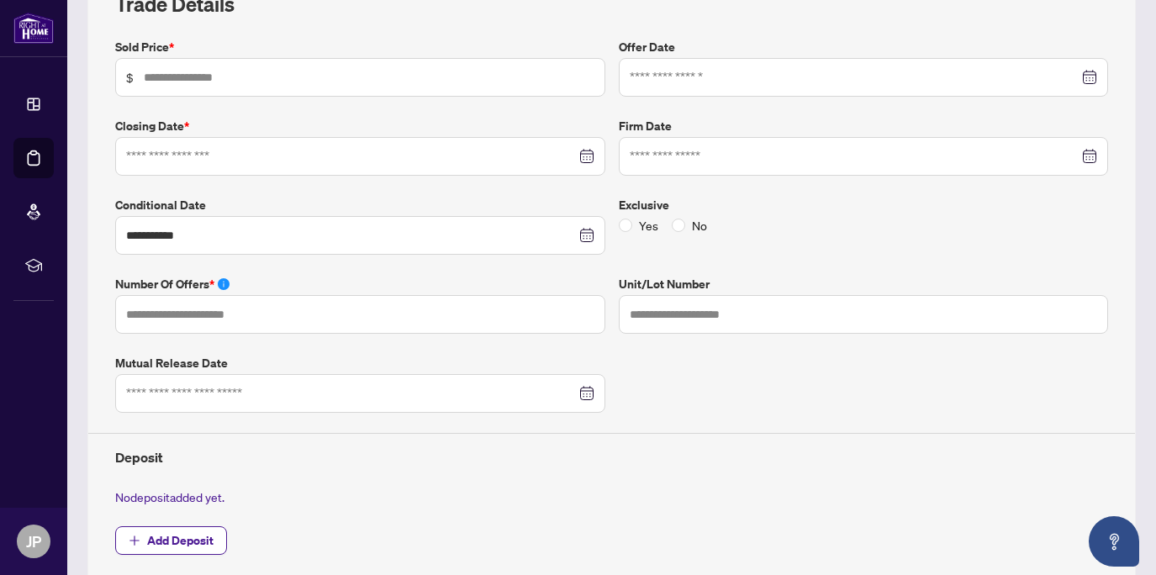
scroll to position [278, 0]
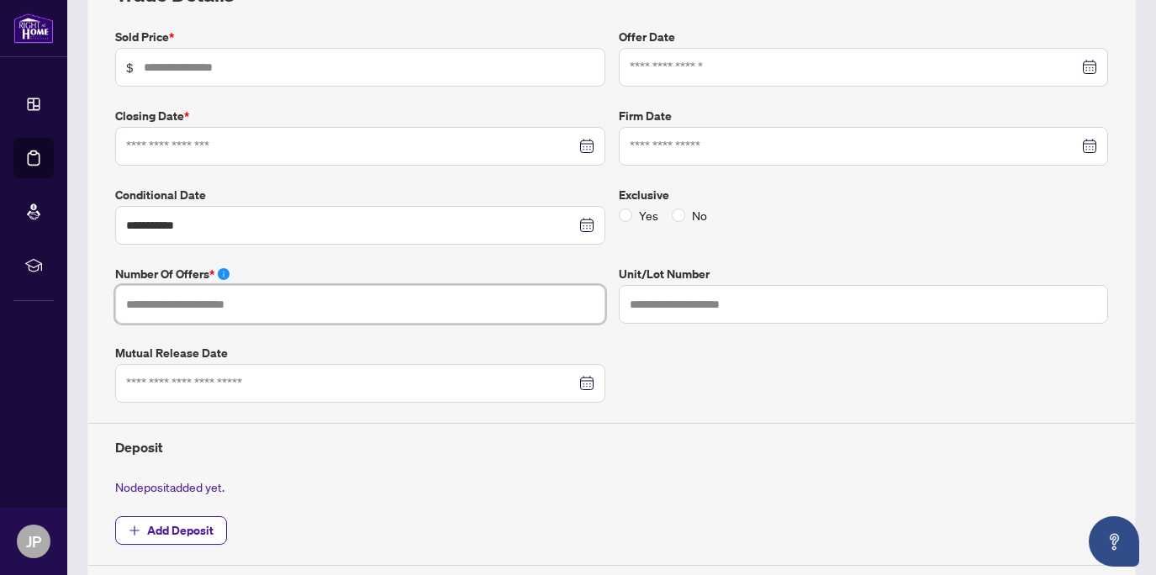
click at [219, 305] on input "text" at bounding box center [360, 304] width 490 height 39
type input "*"
click at [692, 374] on div "**********" at bounding box center [611, 297] width 1007 height 538
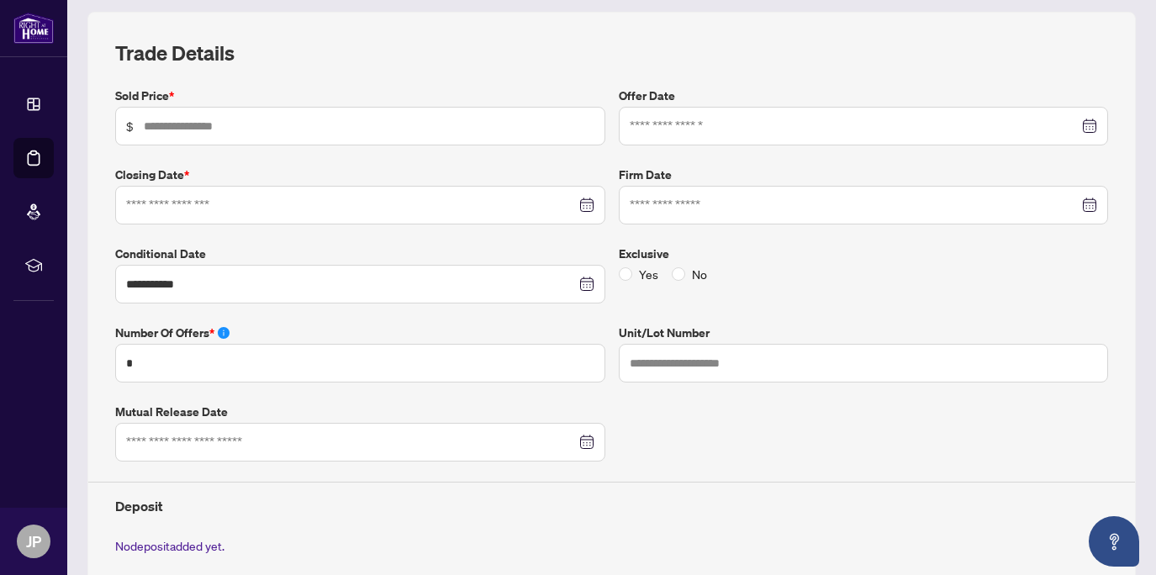
scroll to position [216, 0]
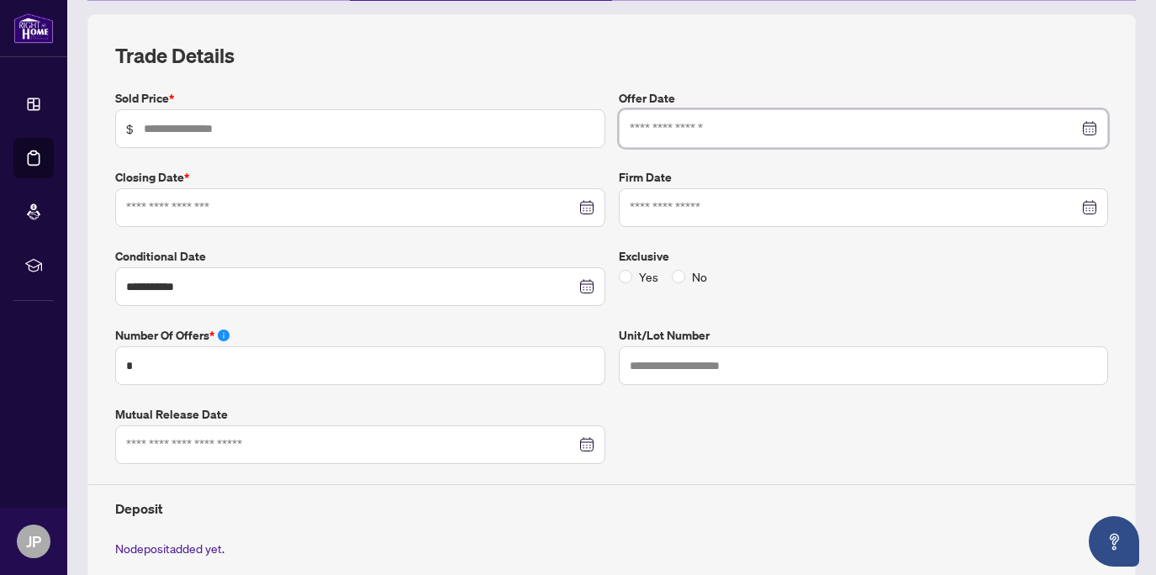
click at [707, 132] on input at bounding box center [855, 128] width 450 height 19
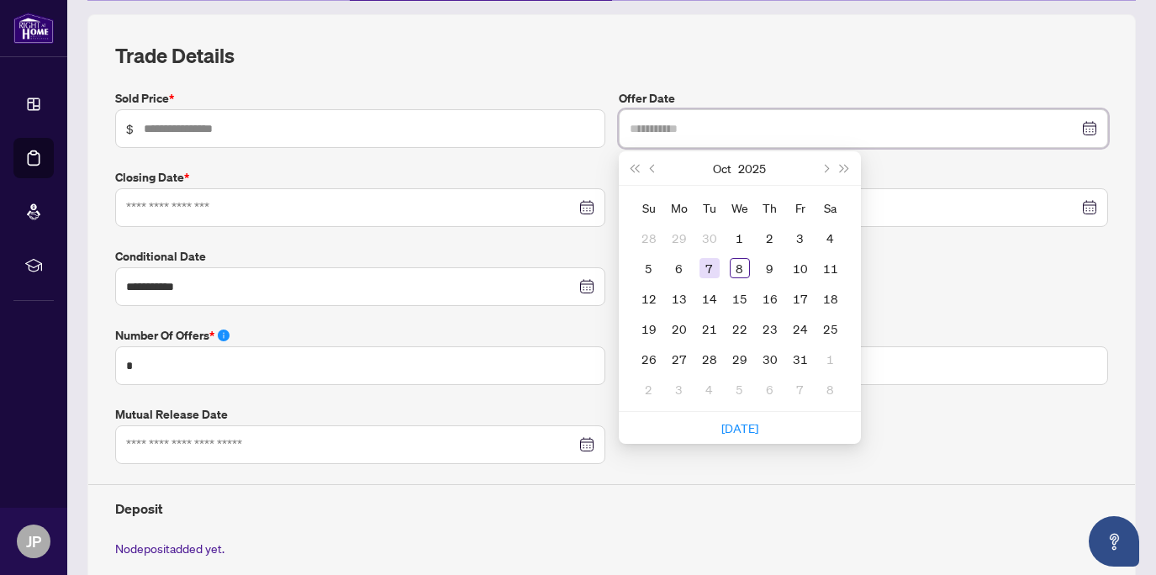
type input "**********"
click at [702, 262] on div "7" at bounding box center [710, 268] width 20 height 20
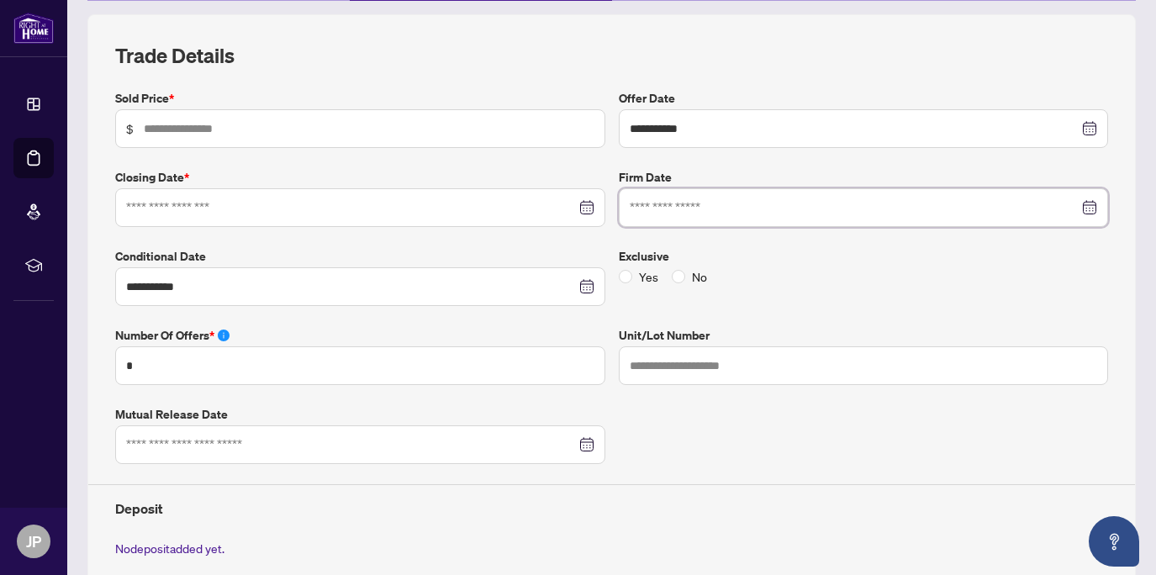
click at [718, 207] on input at bounding box center [855, 207] width 450 height 19
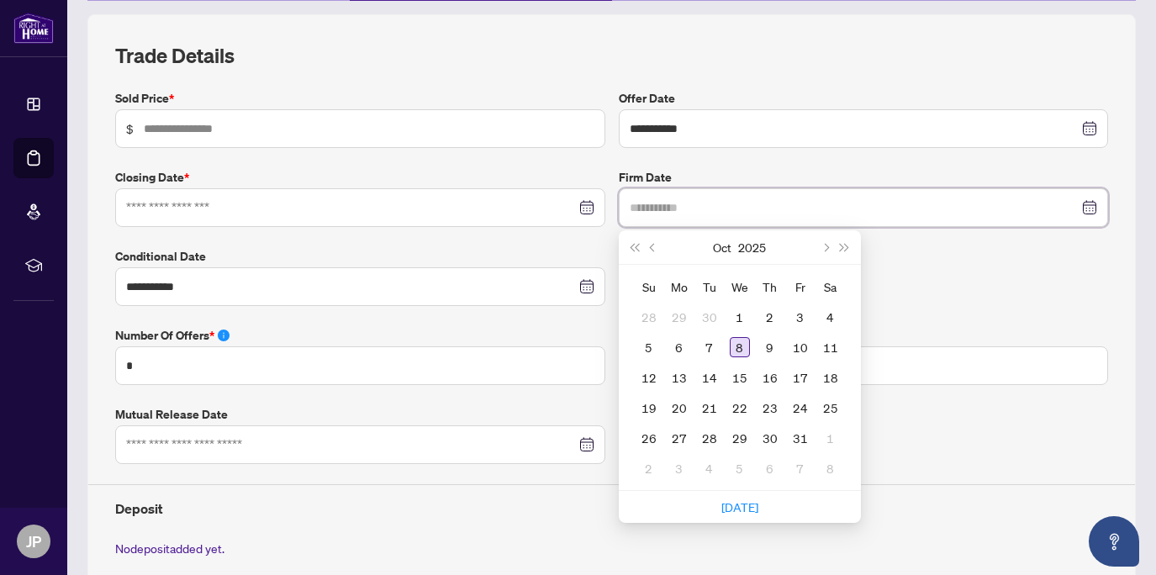
type input "**********"
click at [735, 346] on div "8" at bounding box center [740, 347] width 20 height 20
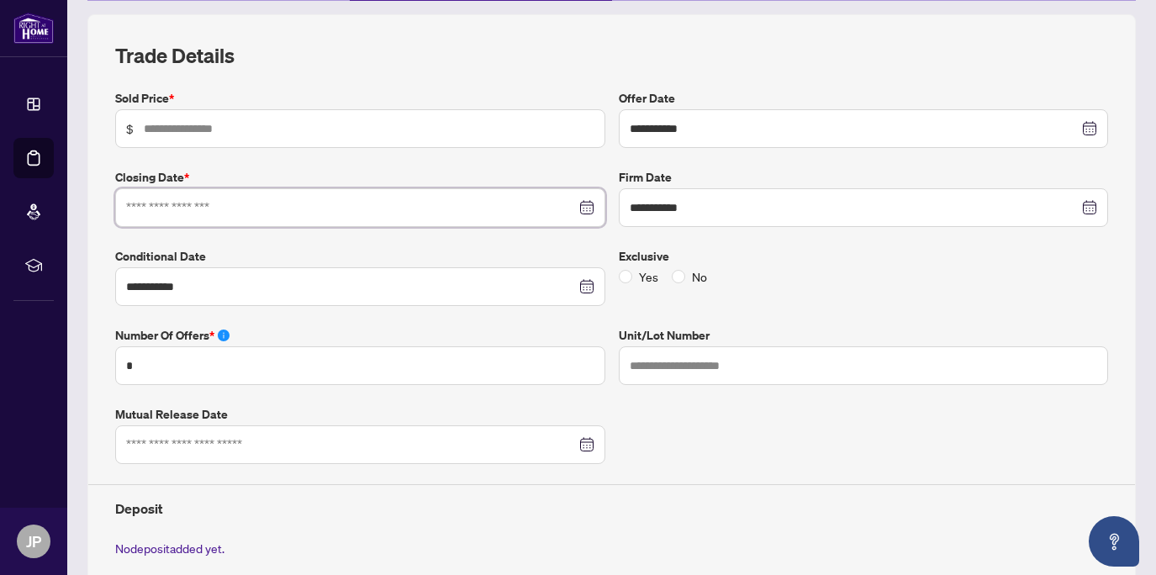
click at [197, 206] on input at bounding box center [351, 207] width 450 height 19
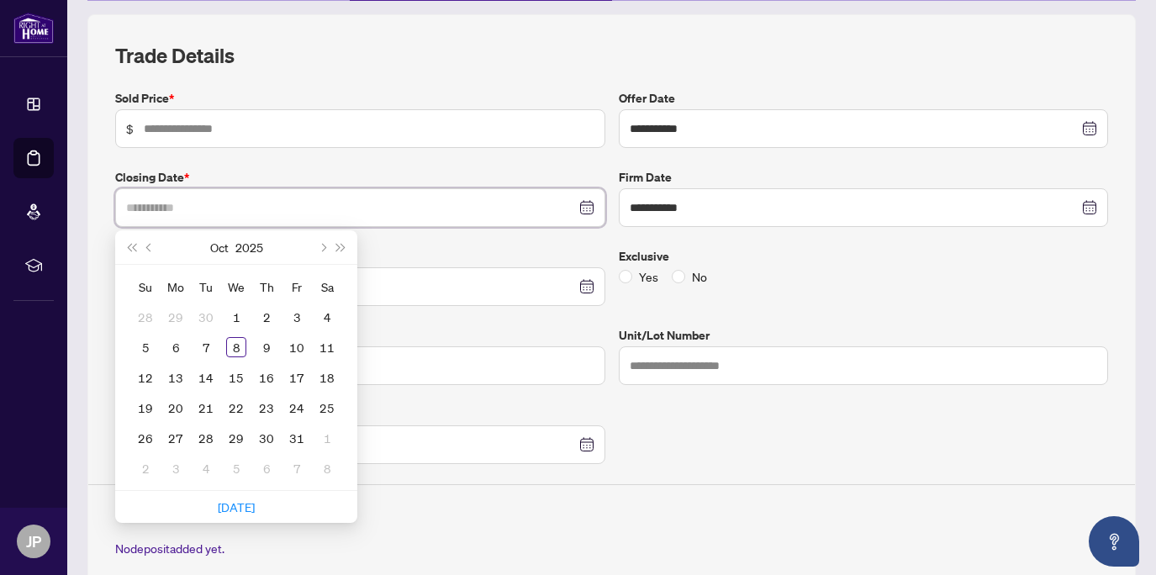
type input "**********"
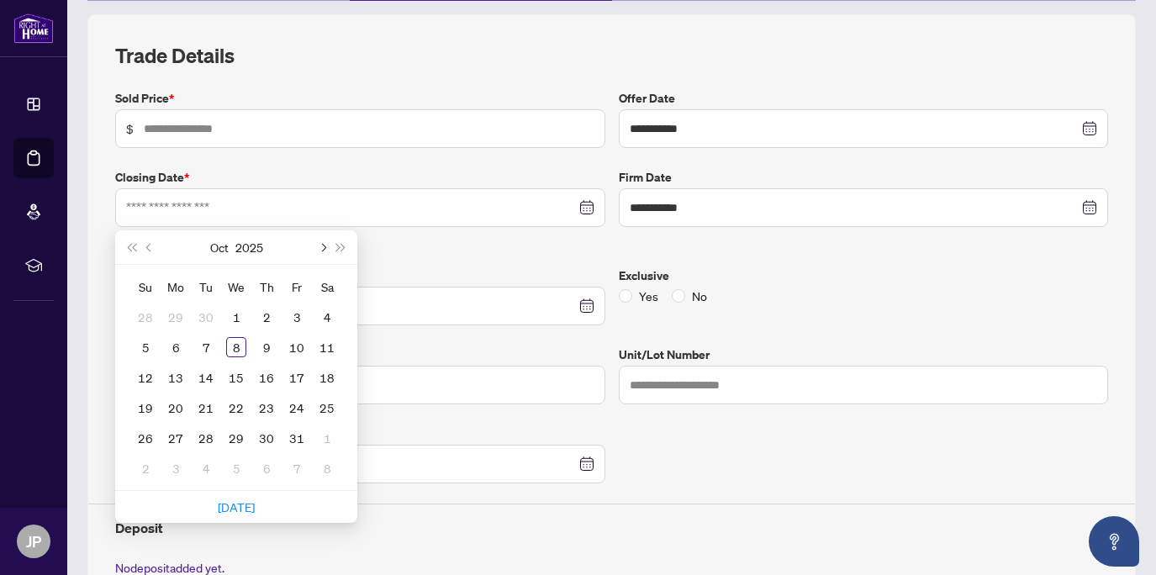
click at [327, 244] on button "Next month (PageDown)" at bounding box center [322, 247] width 19 height 34
type input "**********"
click at [170, 314] on div "1" at bounding box center [176, 317] width 20 height 20
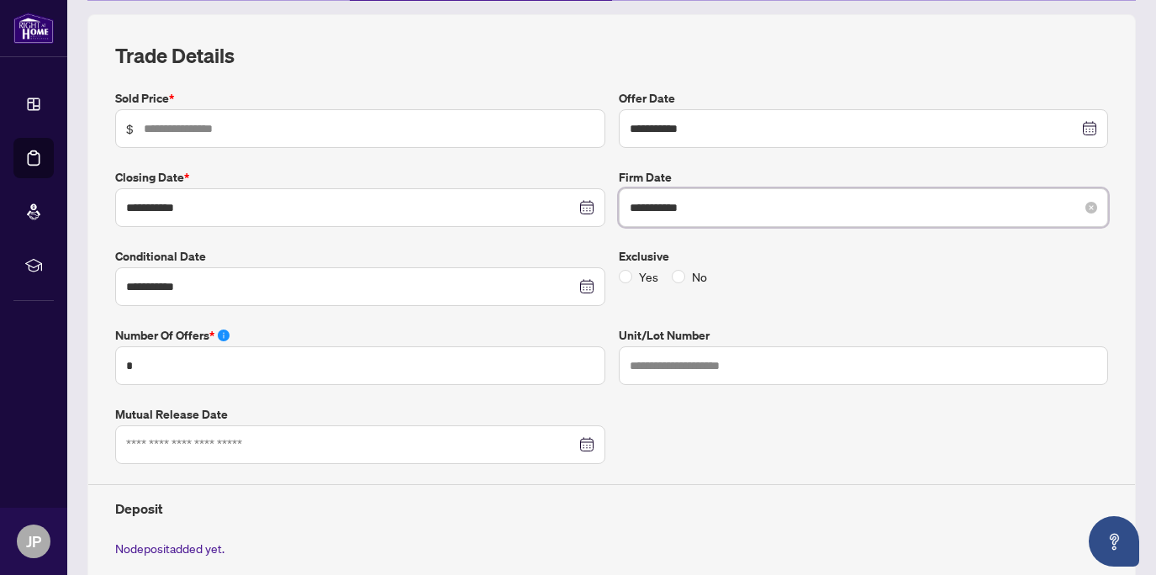
click at [721, 204] on input "**********" at bounding box center [855, 207] width 450 height 19
click at [968, 281] on div "Yes No" at bounding box center [864, 276] width 490 height 19
click at [774, 206] on input "**********" at bounding box center [855, 207] width 450 height 19
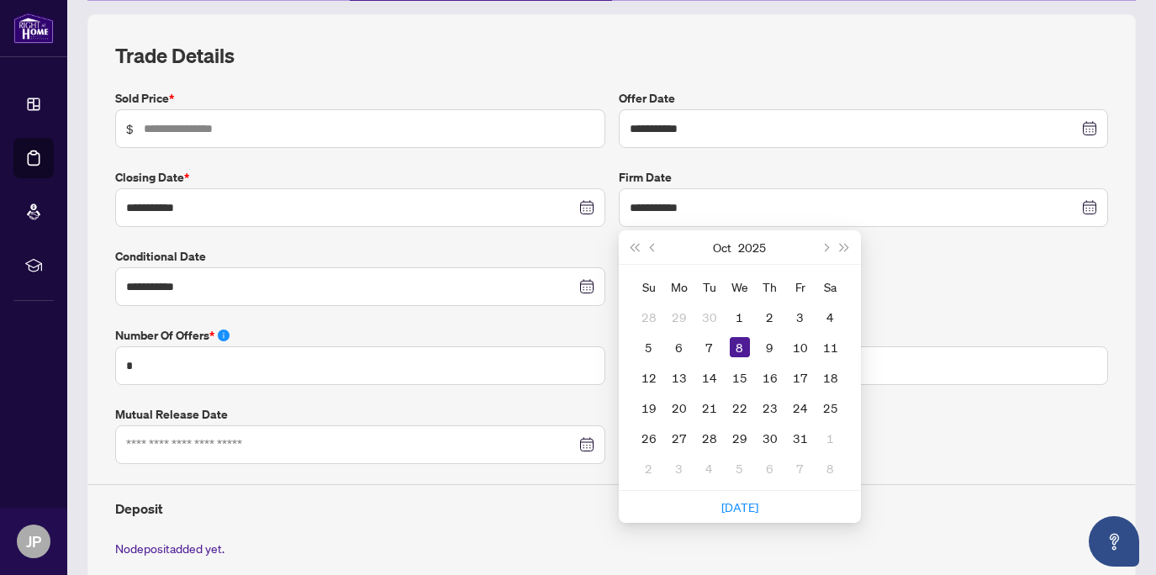
click at [917, 300] on div "Exclusive Yes No" at bounding box center [864, 276] width 504 height 59
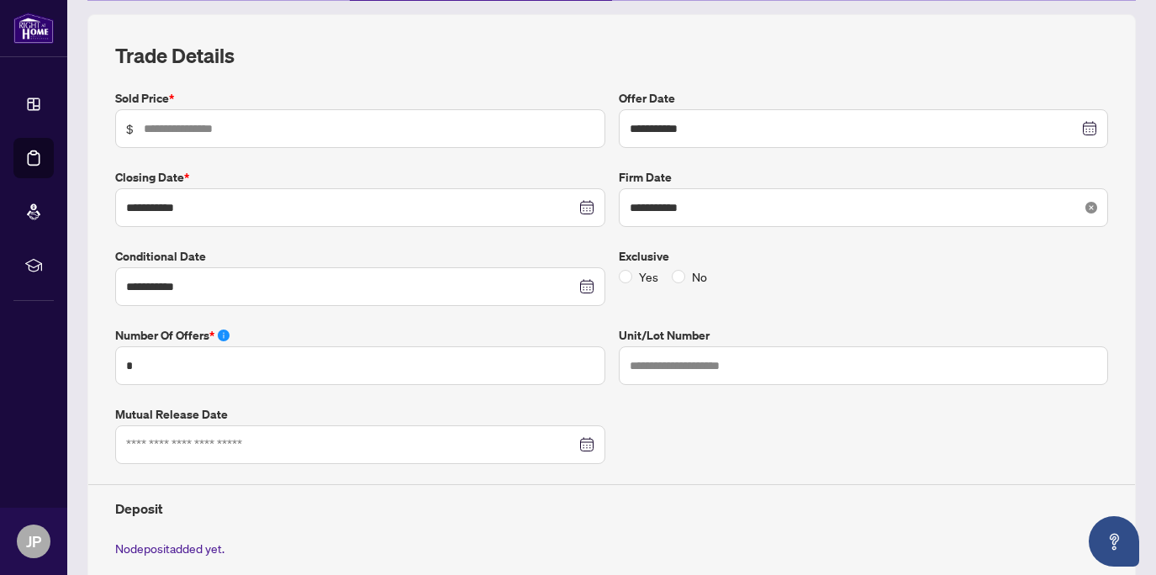
click at [1086, 207] on icon "close-circle" at bounding box center [1092, 208] width 12 height 12
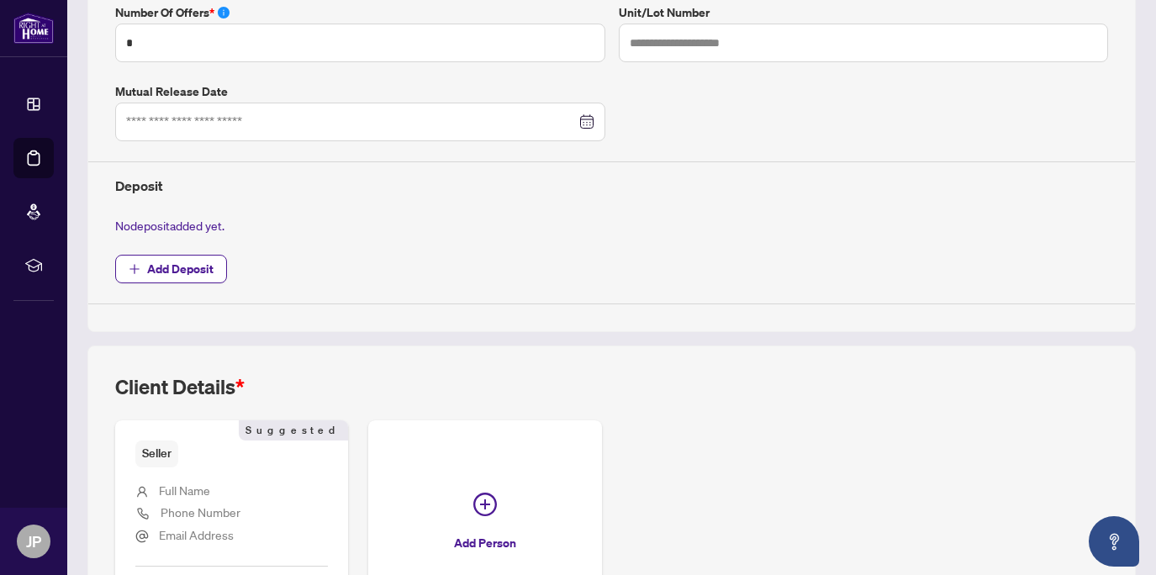
scroll to position [546, 0]
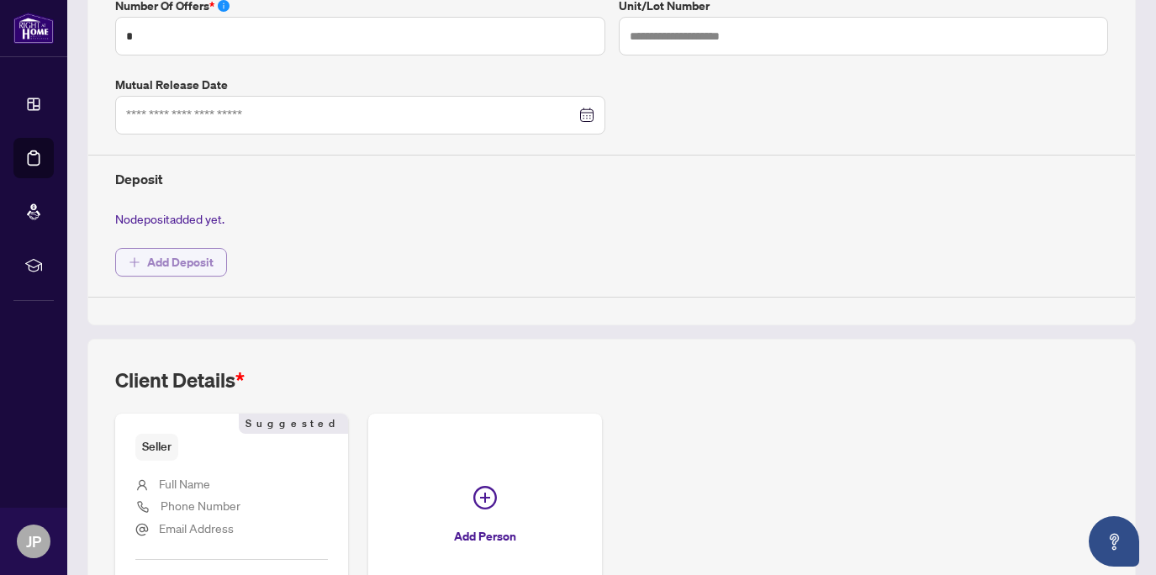
click at [189, 259] on span "Add Deposit" at bounding box center [180, 262] width 66 height 27
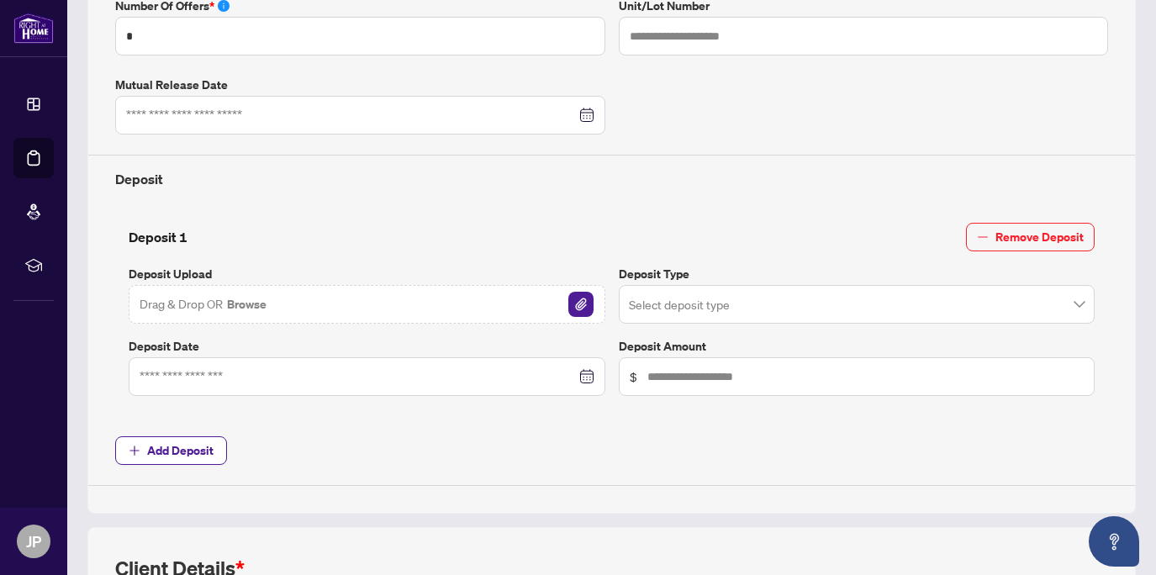
click at [412, 431] on div "**********" at bounding box center [611, 122] width 1007 height 727
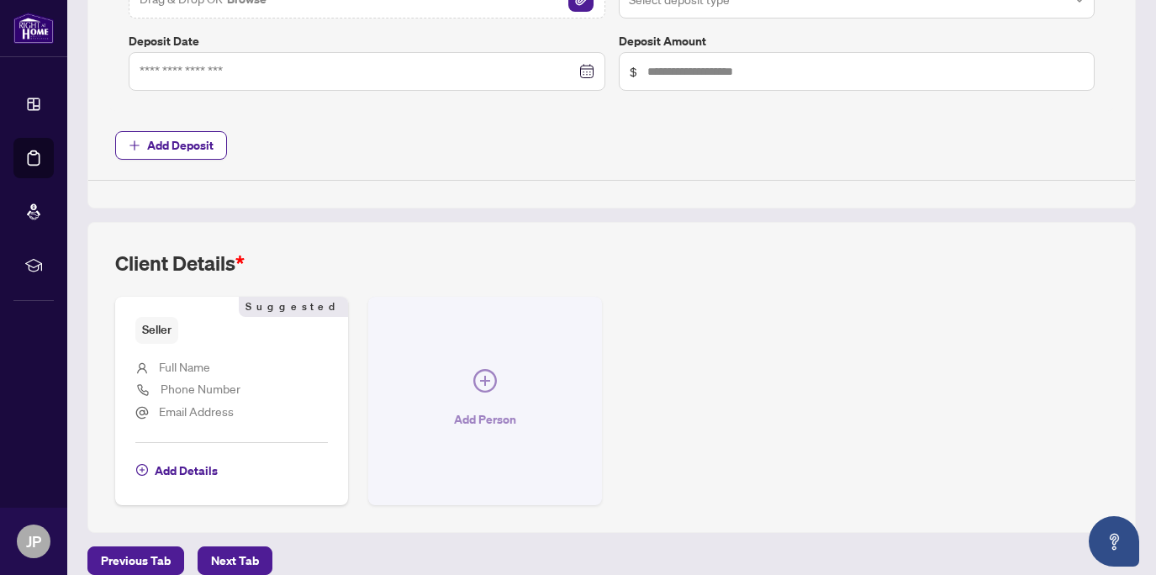
scroll to position [870, 0]
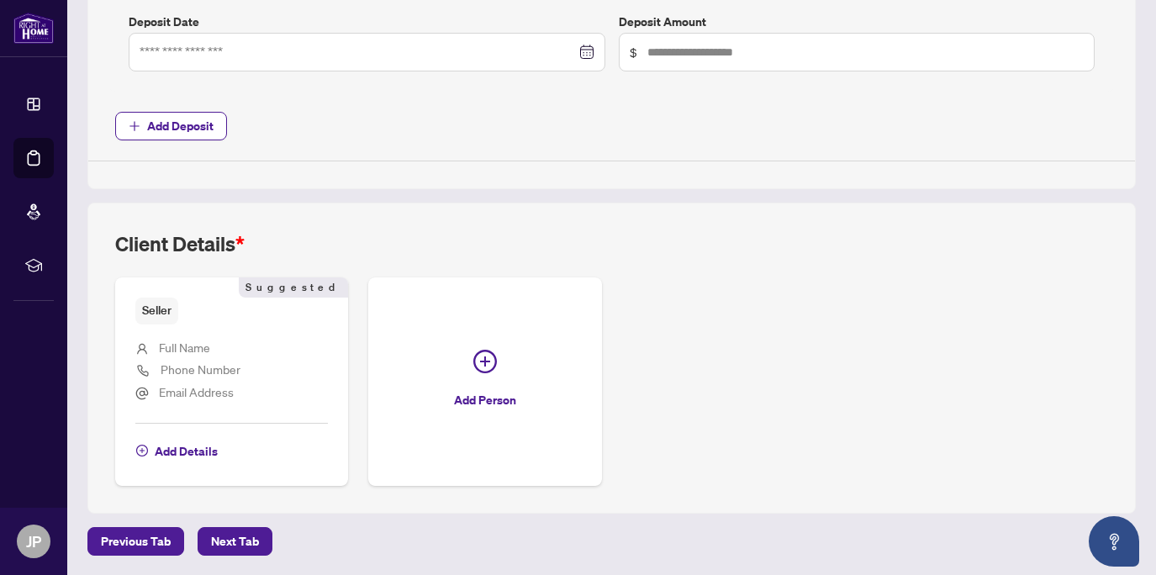
click at [199, 350] on span "Full Name" at bounding box center [184, 347] width 51 height 15
click at [180, 446] on span "Add Details" at bounding box center [186, 451] width 63 height 27
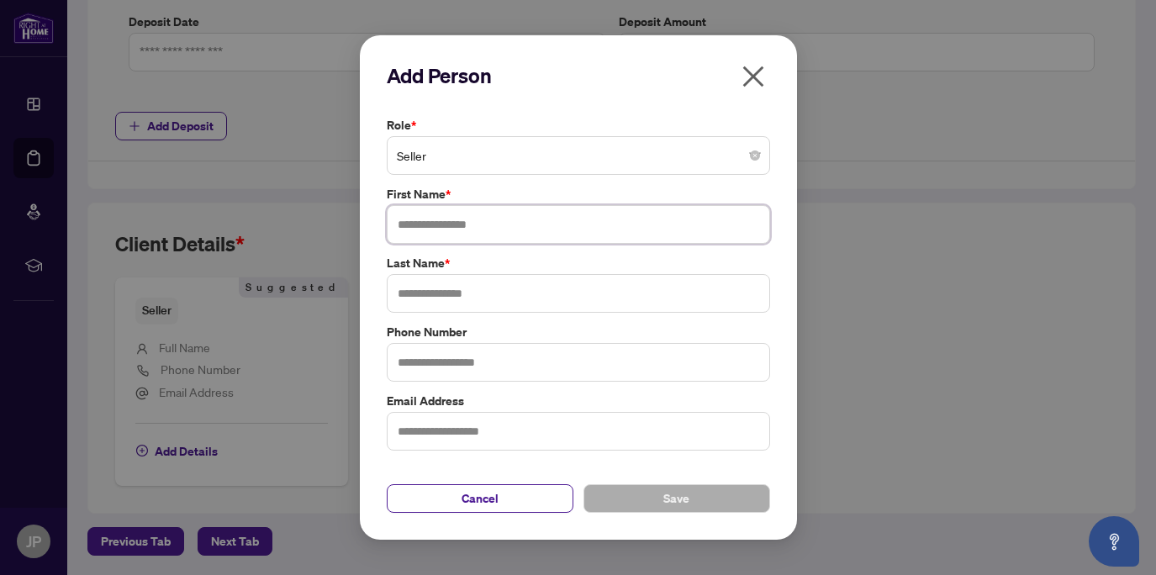
click at [451, 230] on input "text" at bounding box center [578, 224] width 383 height 39
type input "********"
click at [501, 293] on input "text" at bounding box center [578, 293] width 383 height 39
type input "****"
click at [491, 363] on input "text" at bounding box center [578, 362] width 383 height 39
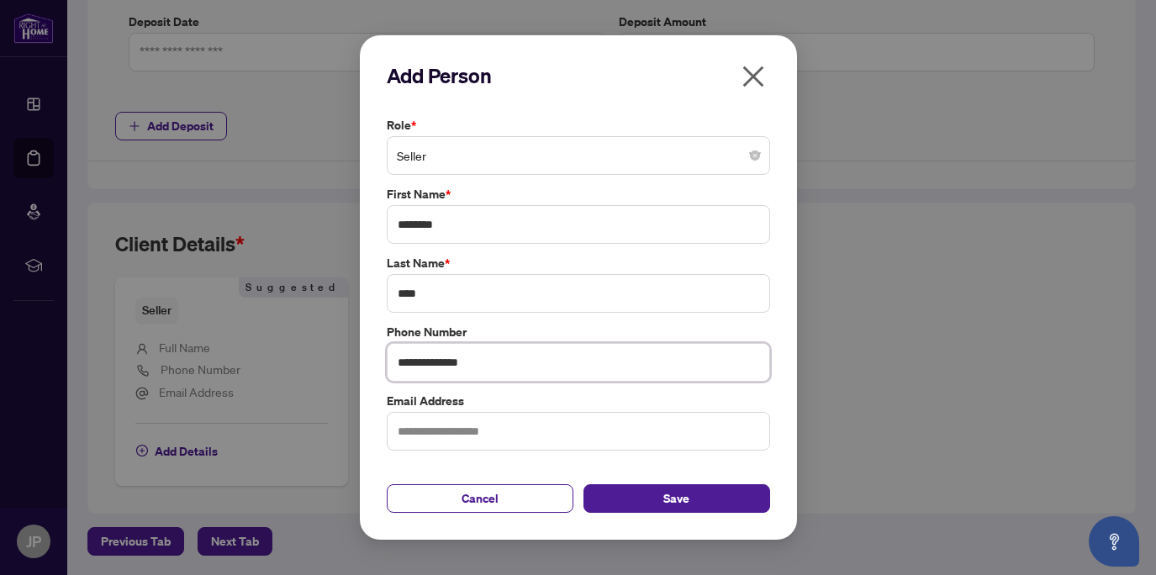
type input "**********"
click at [426, 432] on input "text" at bounding box center [578, 431] width 383 height 39
type input "**********"
click at [671, 492] on span "Save" at bounding box center [677, 498] width 26 height 27
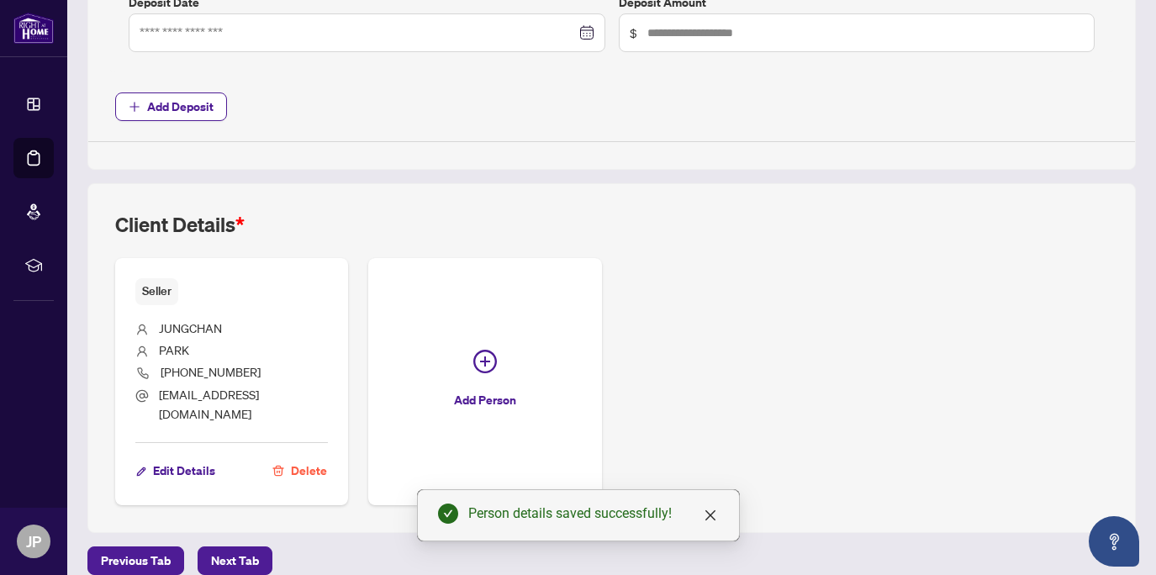
scroll to position [892, 0]
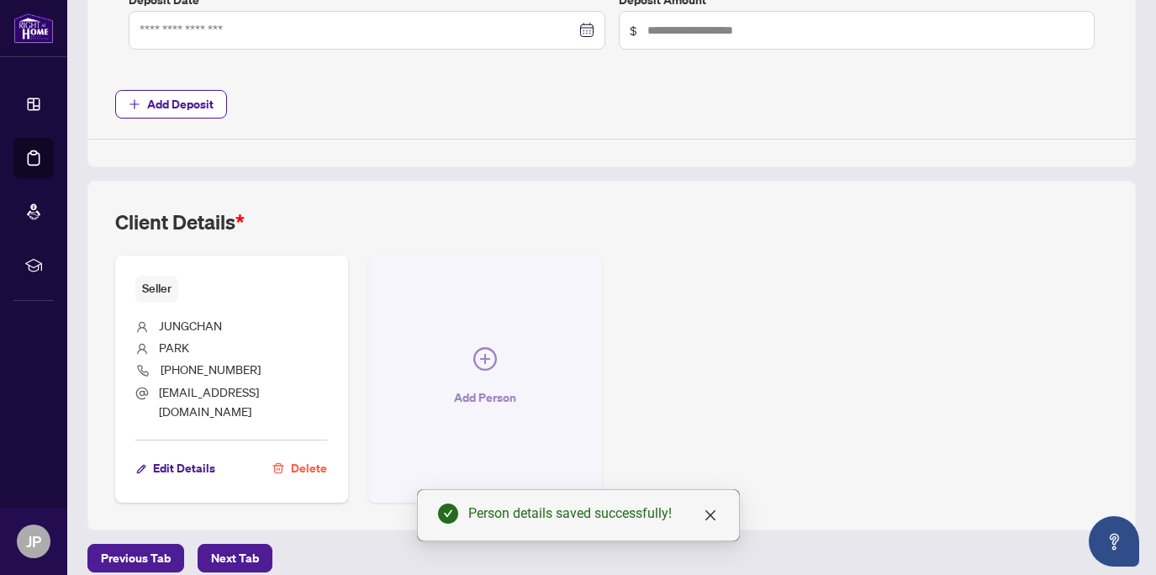
click at [480, 354] on icon "plus-circle" at bounding box center [485, 359] width 10 height 10
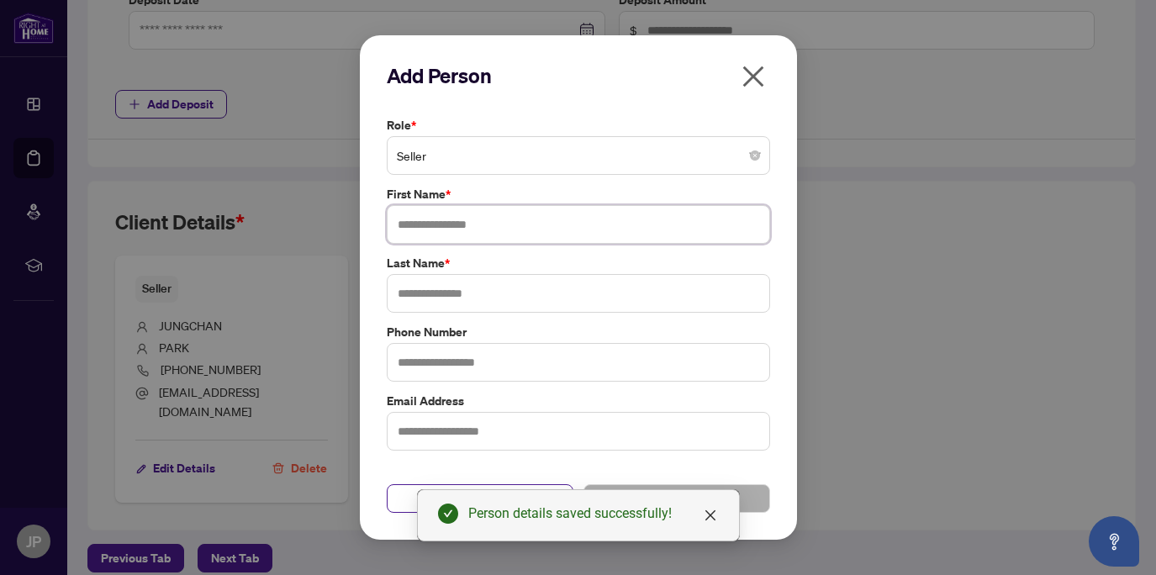
click at [438, 221] on input "text" at bounding box center [578, 224] width 383 height 39
type input "*******"
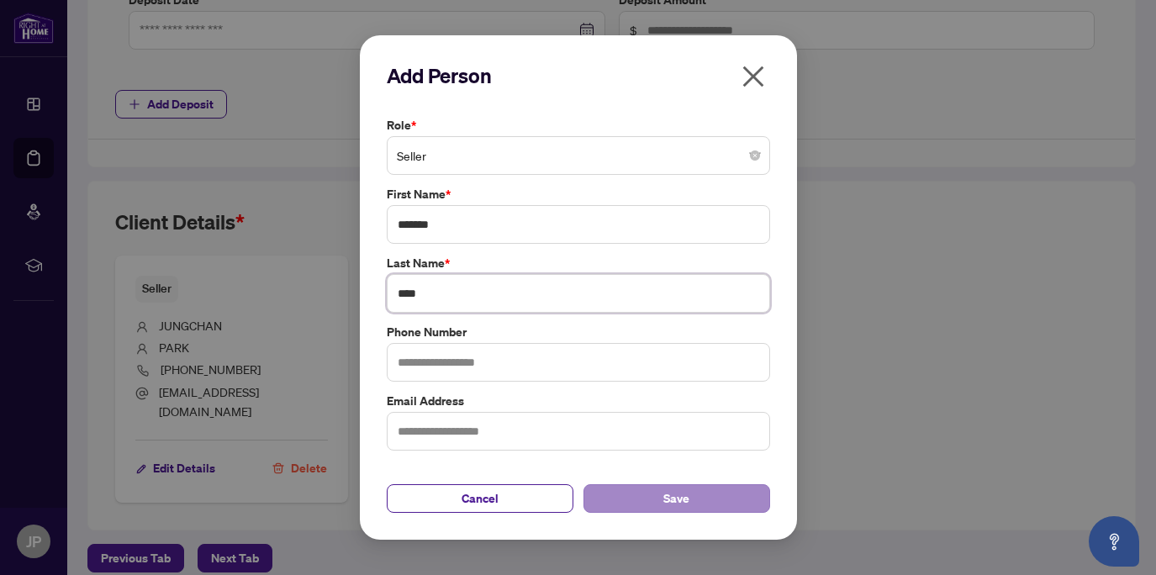
type input "****"
click at [674, 495] on span "Save" at bounding box center [677, 498] width 26 height 27
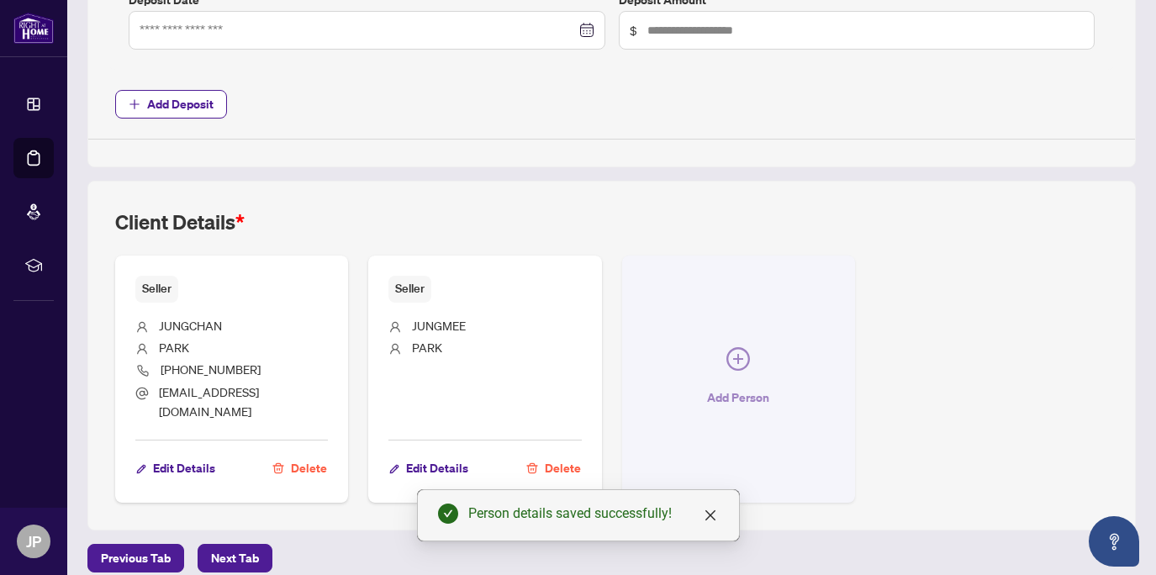
click at [732, 349] on icon "plus-circle" at bounding box center [739, 359] width 24 height 24
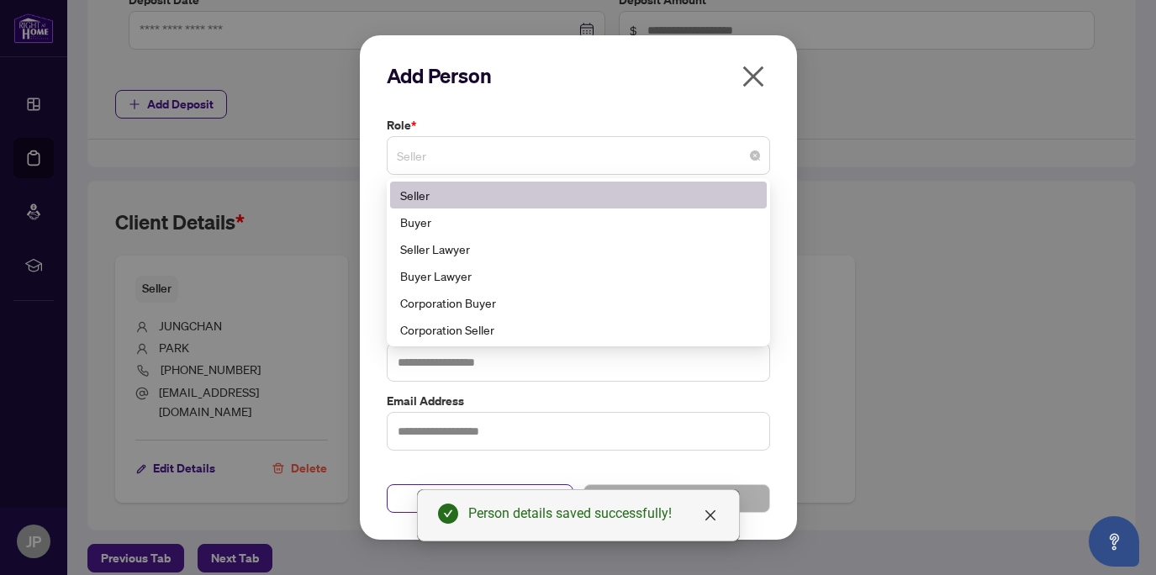
click at [621, 157] on span "Seller" at bounding box center [578, 156] width 363 height 32
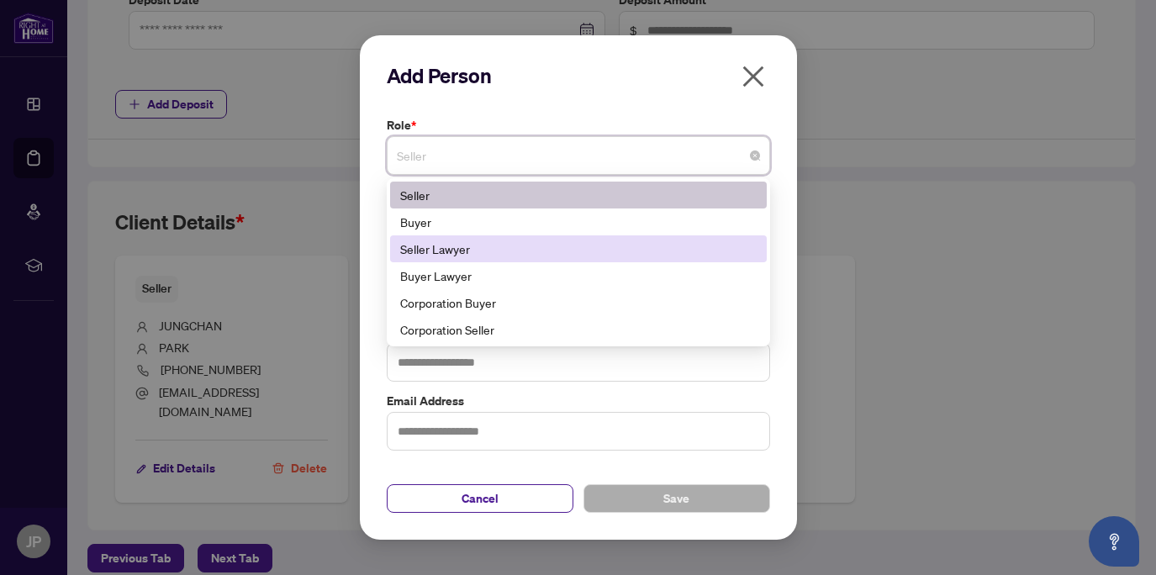
click at [910, 225] on div "Add Person Role * Seller 2 5 6 Seller Buyer Seller Lawyer Buyer Lawyer Corporat…" at bounding box center [578, 287] width 1156 height 575
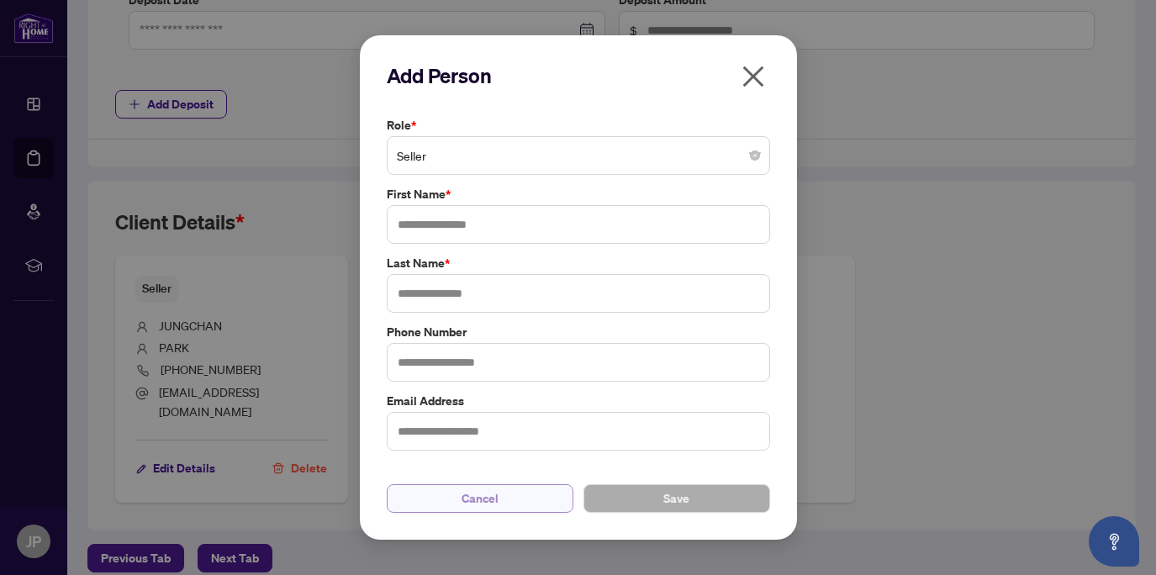
click at [479, 499] on span "Cancel" at bounding box center [480, 498] width 37 height 27
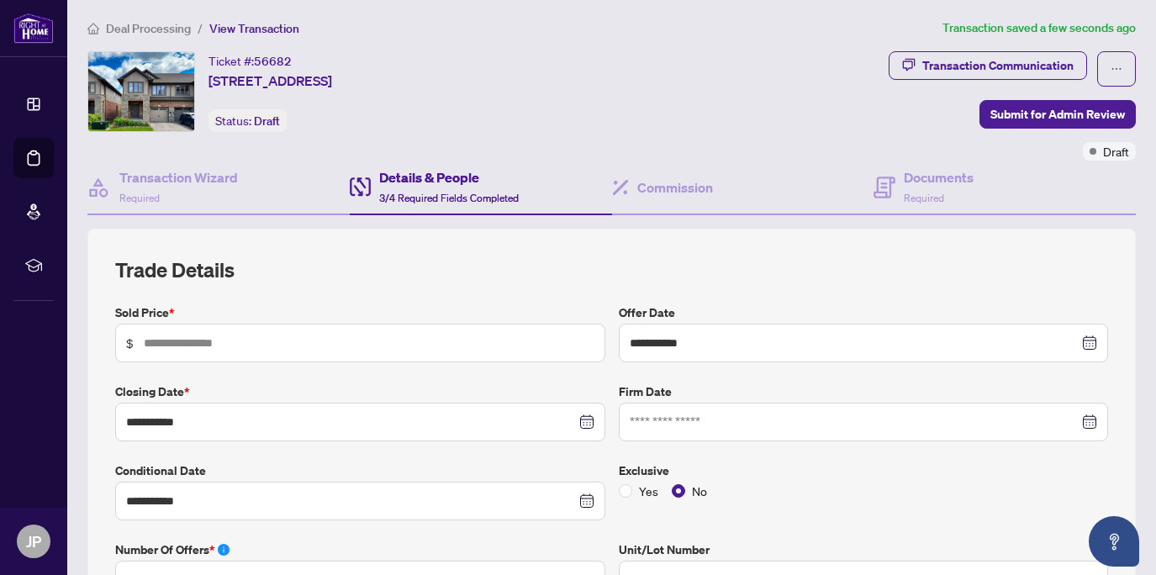
scroll to position [0, 0]
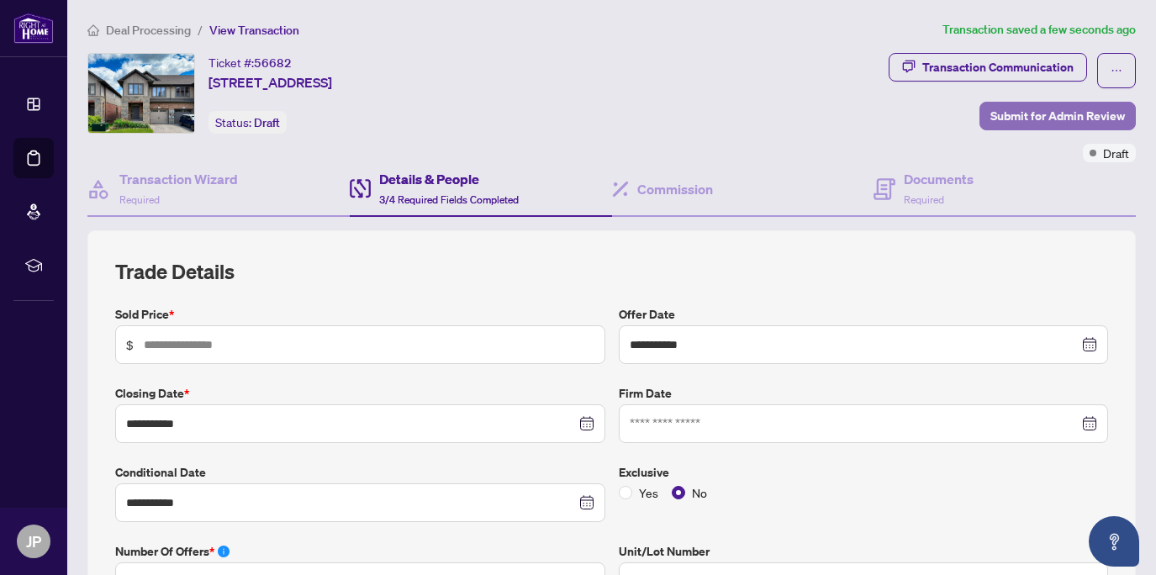
click at [1047, 114] on span "Submit for Admin Review" at bounding box center [1058, 116] width 135 height 27
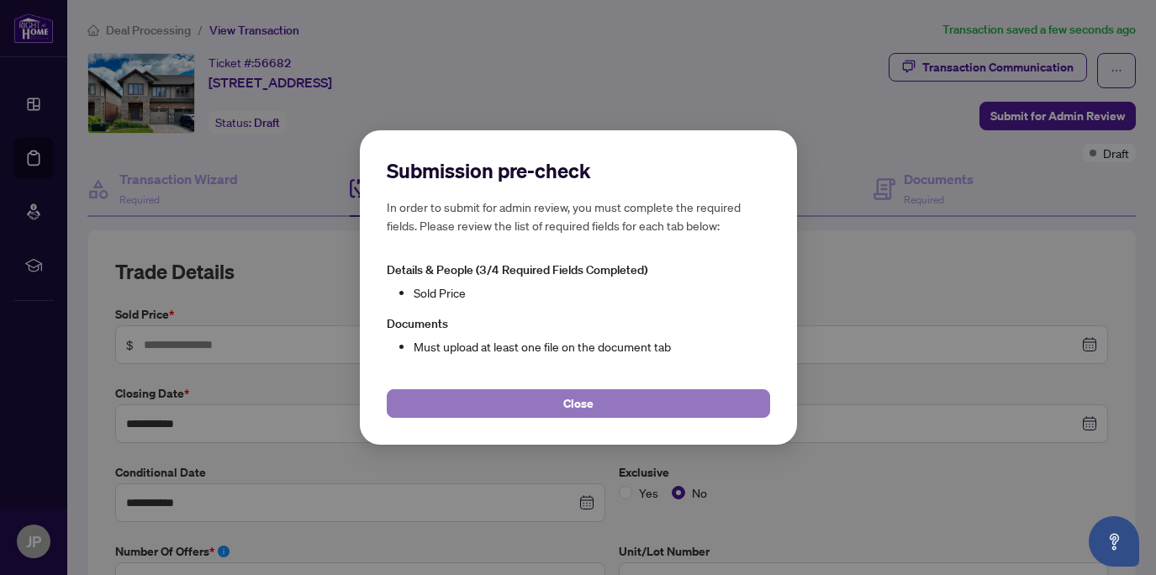
click at [568, 406] on span "Close" at bounding box center [578, 403] width 30 height 27
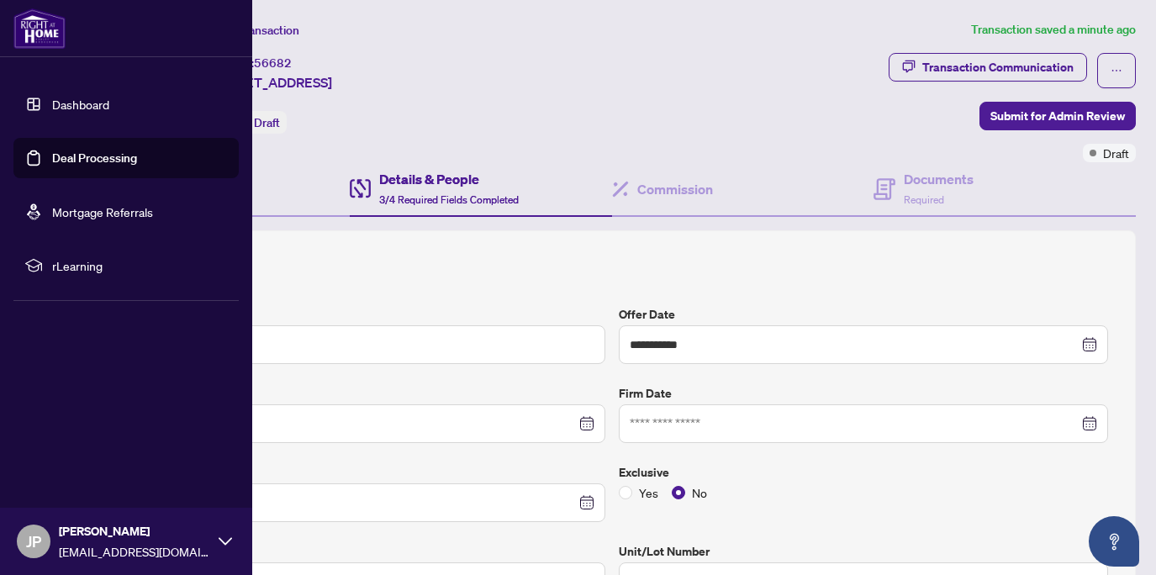
click at [55, 103] on link "Dashboard" at bounding box center [80, 104] width 57 height 15
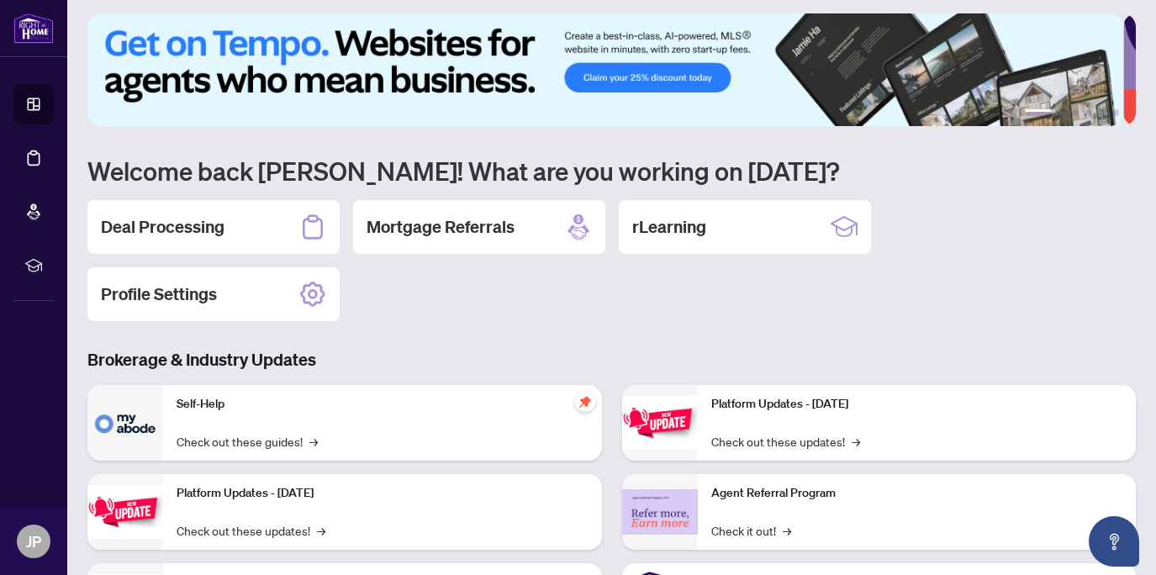
scroll to position [91, 0]
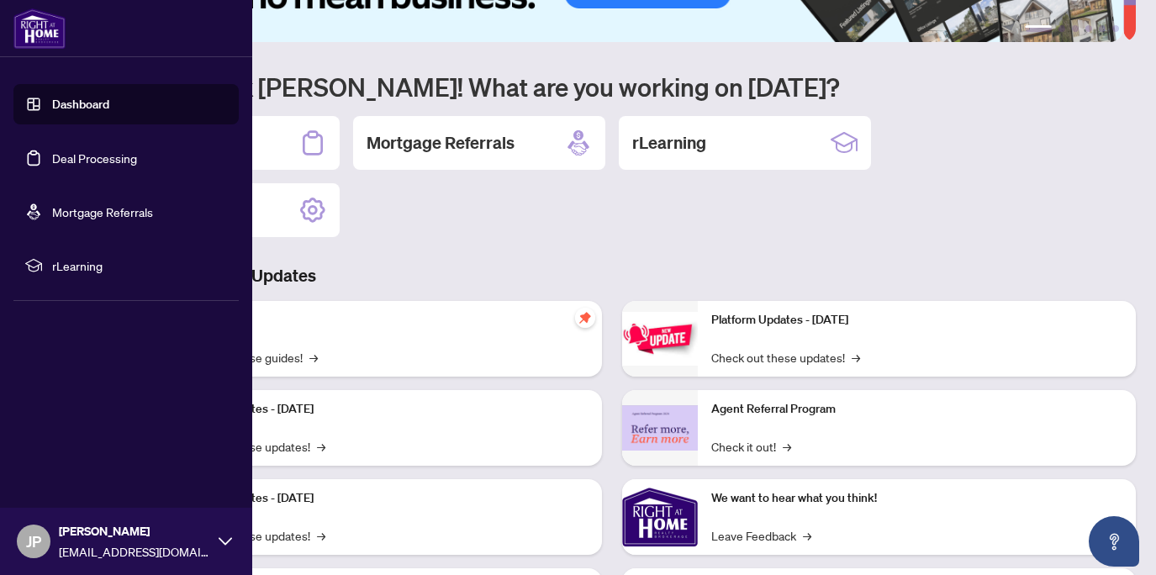
click at [69, 156] on link "Deal Processing" at bounding box center [94, 158] width 85 height 15
